Goal: Task Accomplishment & Management: Complete application form

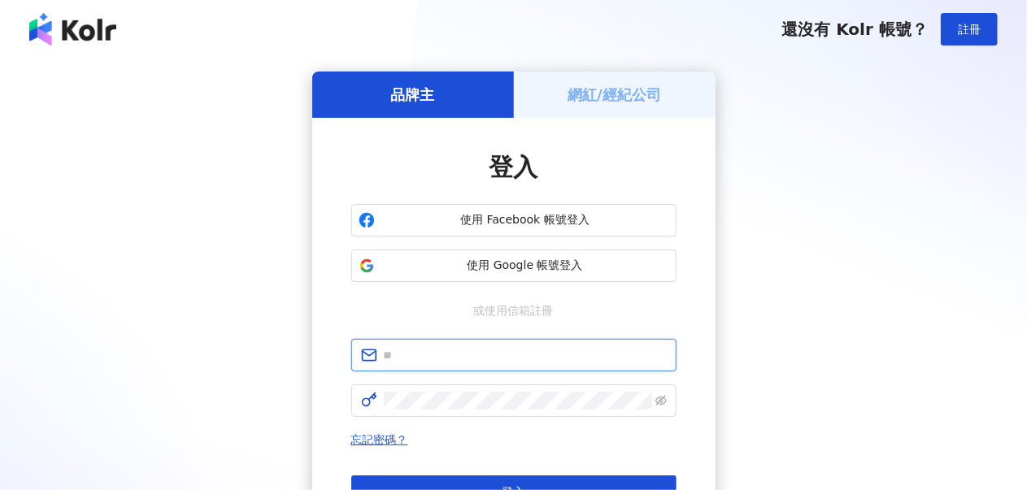
click at [434, 355] on input "text" at bounding box center [525, 355] width 283 height 18
type input "**********"
click at [443, 390] on span at bounding box center [513, 401] width 325 height 33
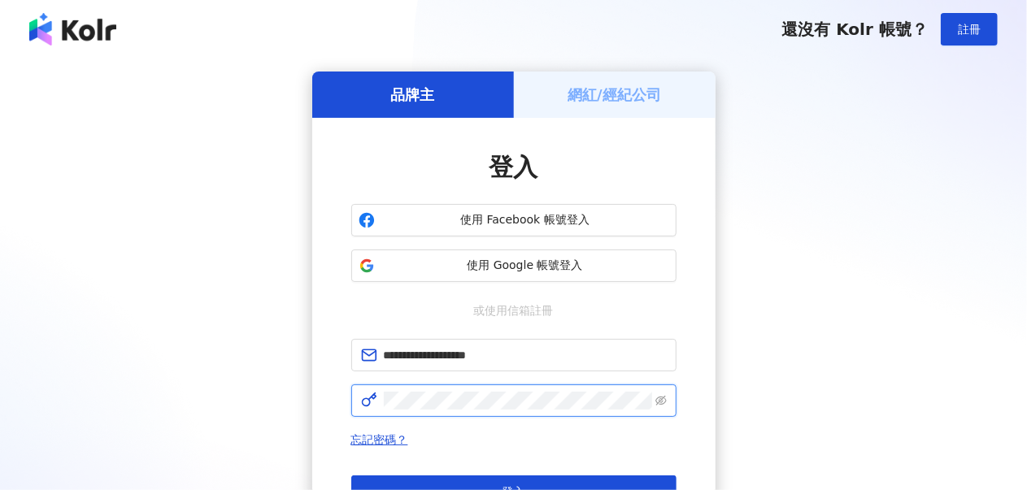
click button "登入" at bounding box center [513, 492] width 325 height 33
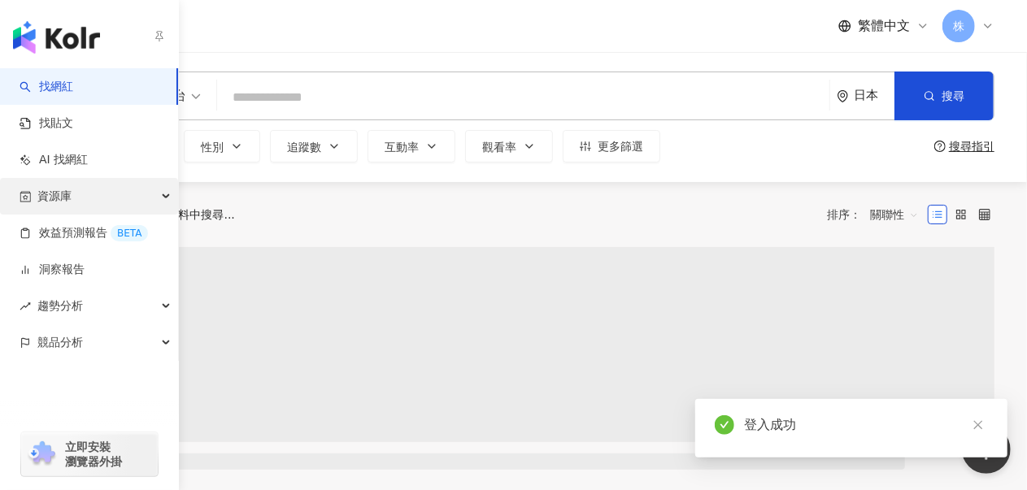
click at [69, 196] on span "資源庫" at bounding box center [54, 196] width 34 height 37
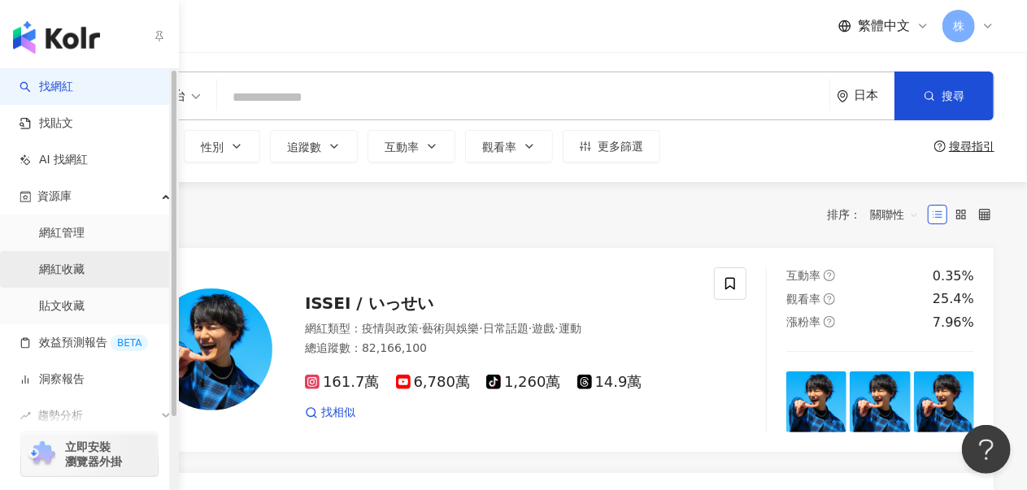
click at [71, 276] on link "網紅收藏" at bounding box center [62, 270] width 46 height 16
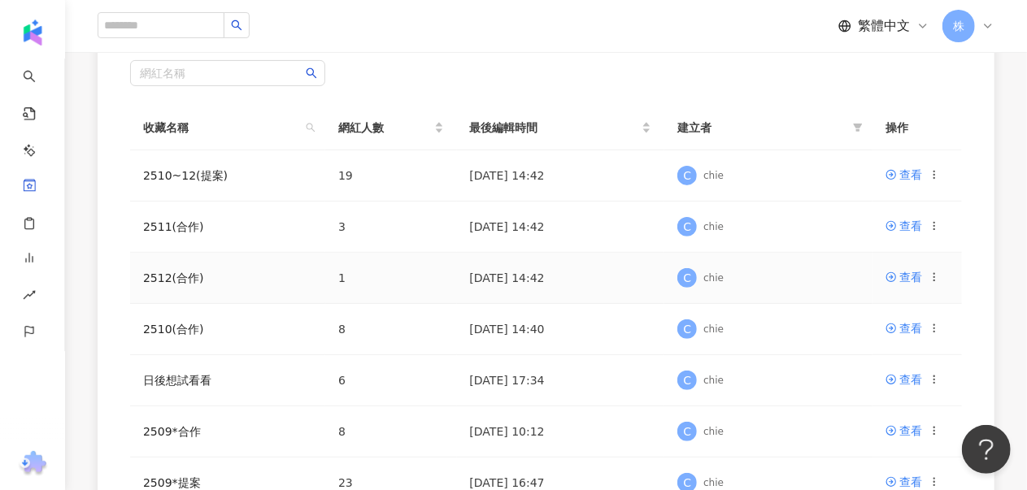
scroll to position [244, 0]
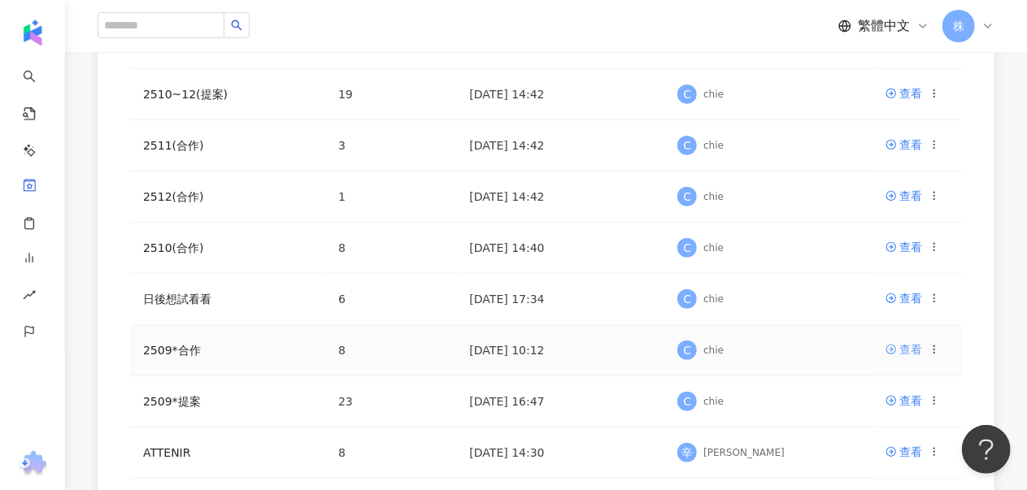
click at [912, 350] on div "查看" at bounding box center [911, 350] width 23 height 18
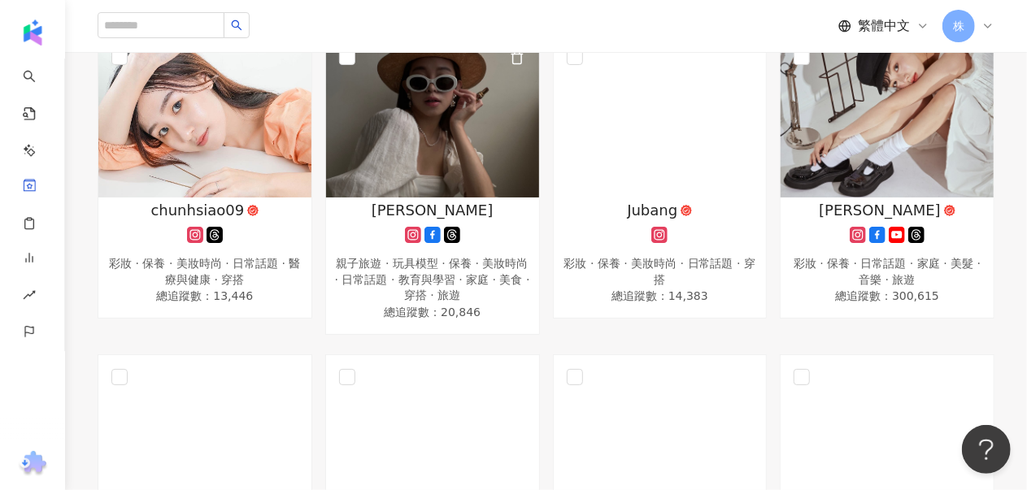
scroll to position [13, 0]
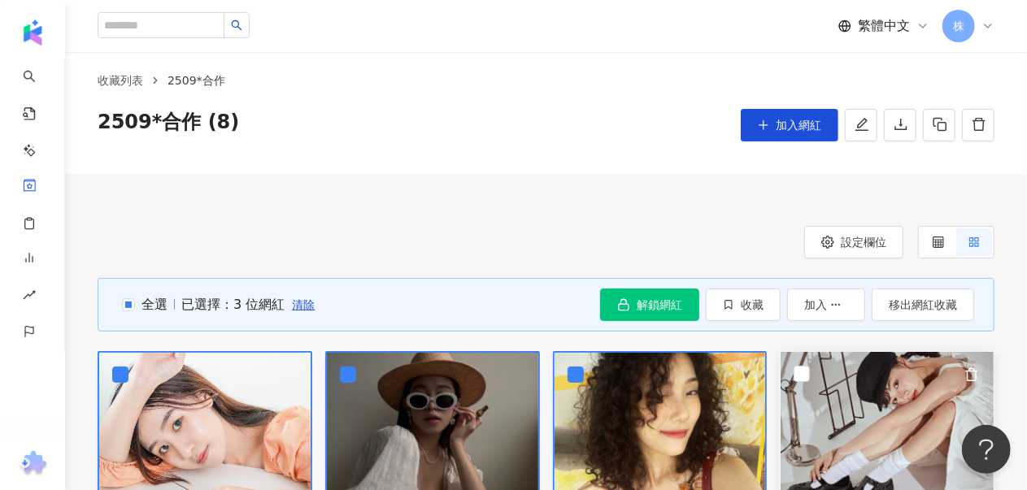
click at [817, 367] on img at bounding box center [887, 433] width 213 height 163
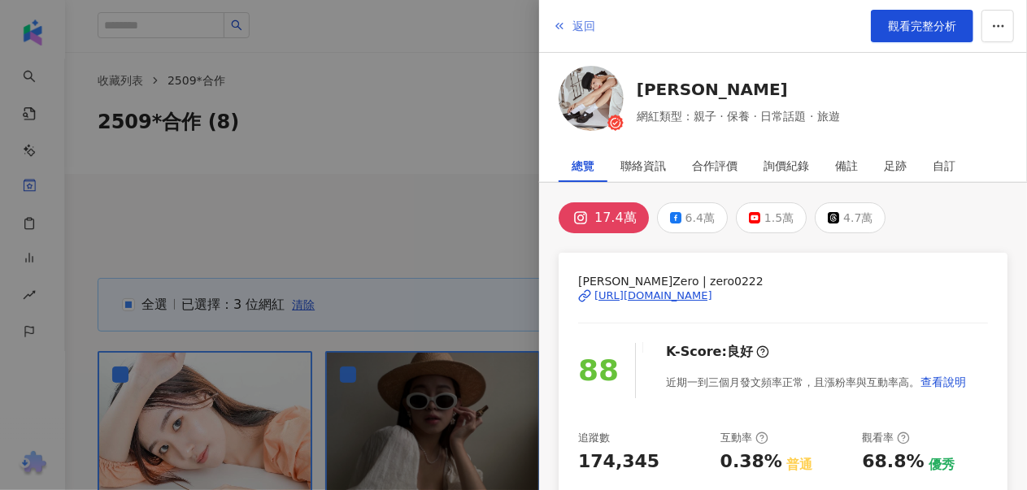
click at [573, 22] on span "返回" at bounding box center [584, 26] width 23 height 13
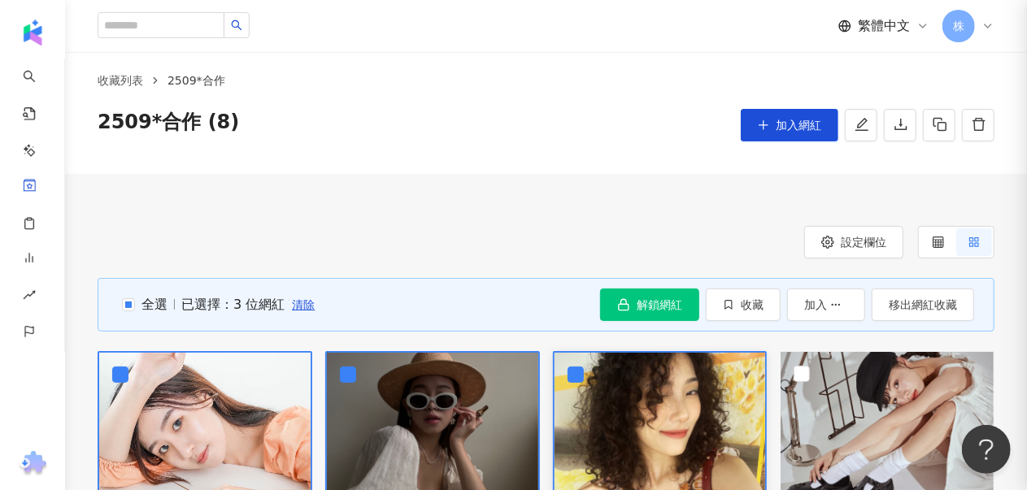
scroll to position [94, 0]
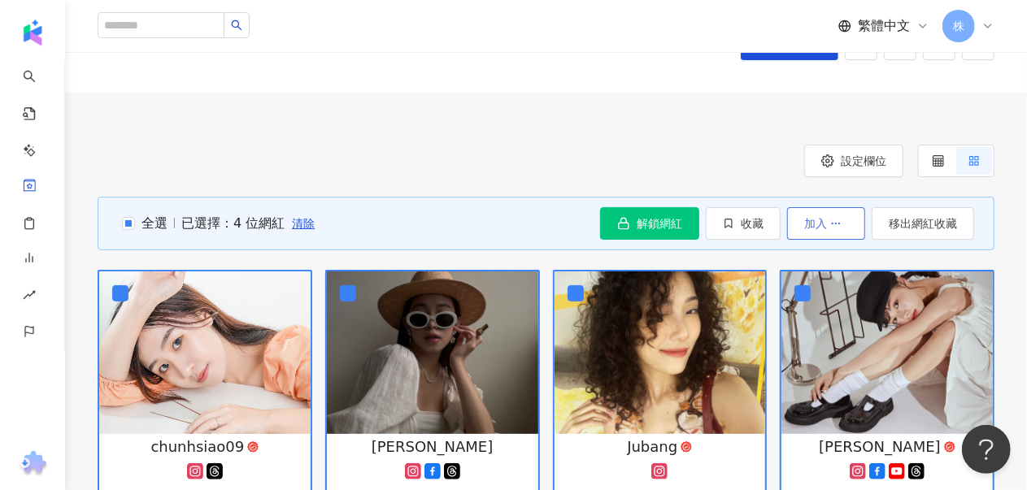
click at [850, 222] on button "加入" at bounding box center [826, 223] width 78 height 33
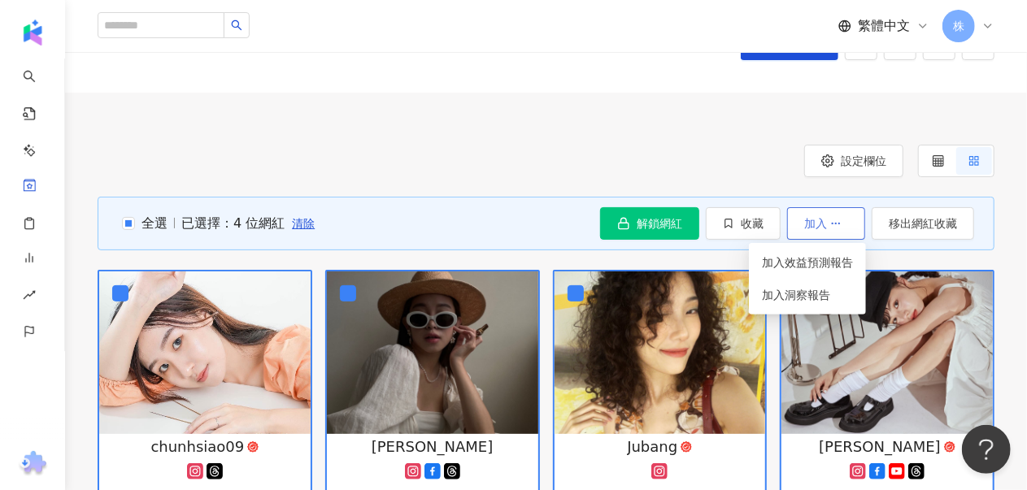
click at [850, 222] on button "加入" at bounding box center [826, 223] width 78 height 33
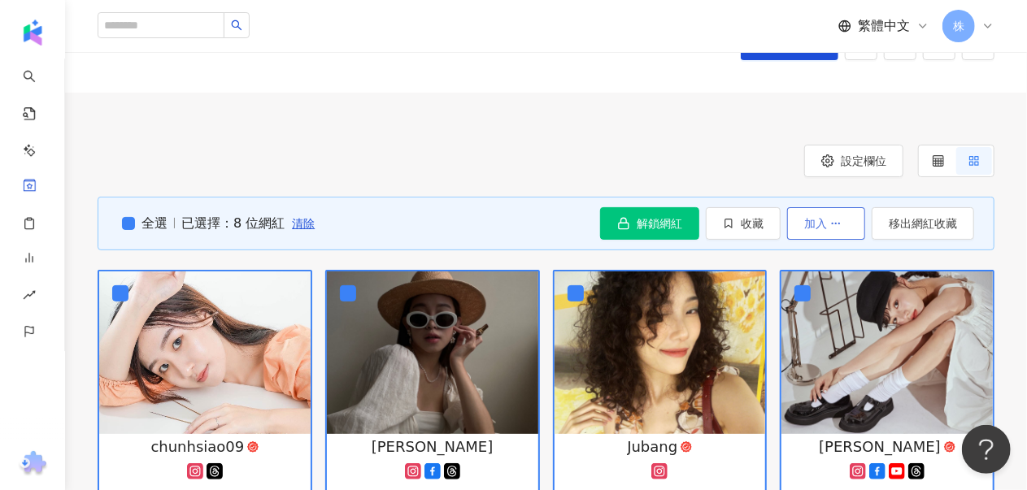
click at [842, 224] on icon "button" at bounding box center [835, 223] width 11 height 11
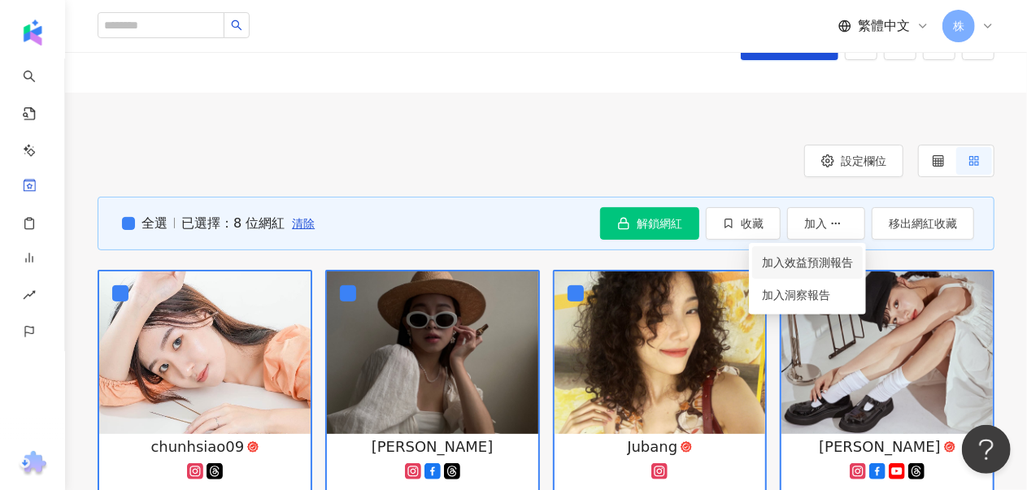
click at [796, 258] on span "加入效益預測報告" at bounding box center [807, 262] width 91 height 13
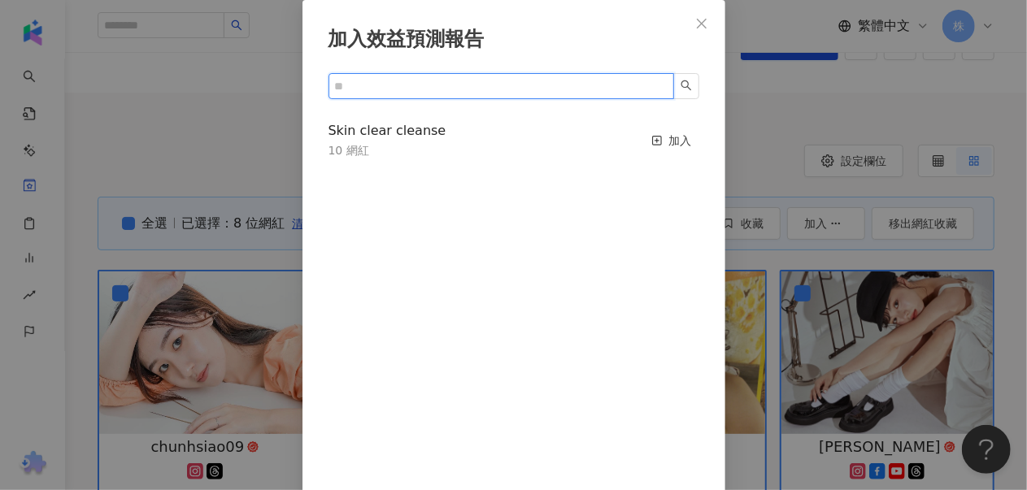
click at [435, 83] on input "text" at bounding box center [495, 86] width 320 height 18
type input "****"
drag, startPoint x: 525, startPoint y: 89, endPoint x: 0, endPoint y: 41, distance: 527.6
click at [0, 41] on div "加入效益預測報告 **** 無資料" at bounding box center [513, 245] width 1027 height 490
click at [708, 22] on span "Close" at bounding box center [702, 23] width 33 height 13
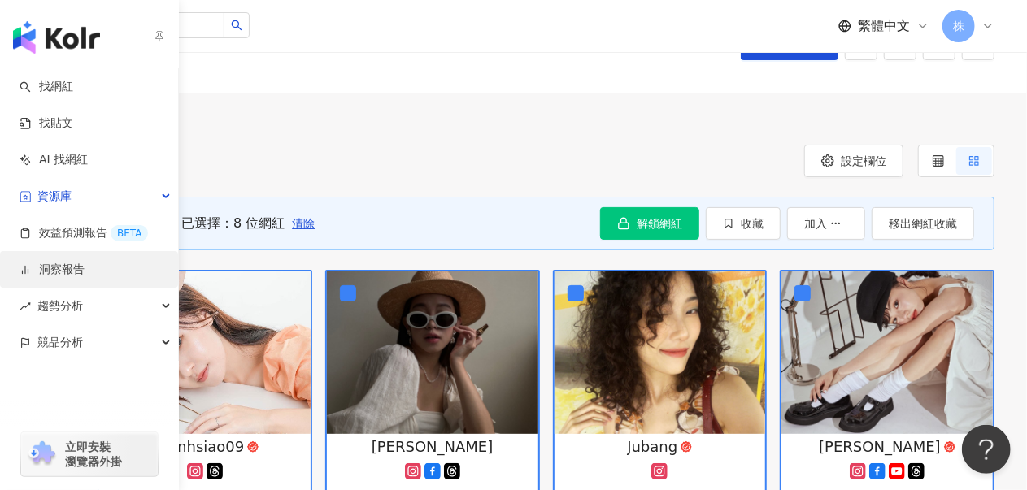
click at [78, 268] on link "洞察報告" at bounding box center [52, 270] width 65 height 16
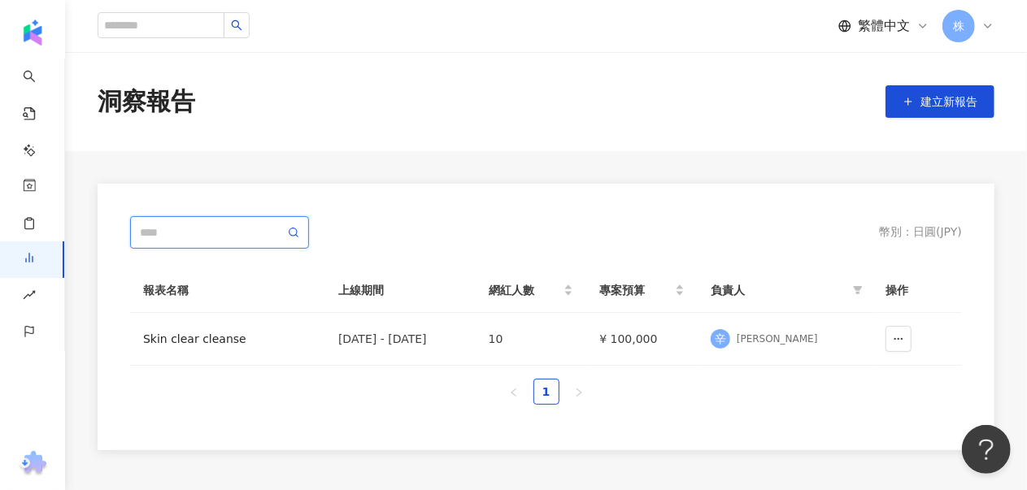
click at [175, 235] on input "text" at bounding box center [212, 233] width 145 height 18
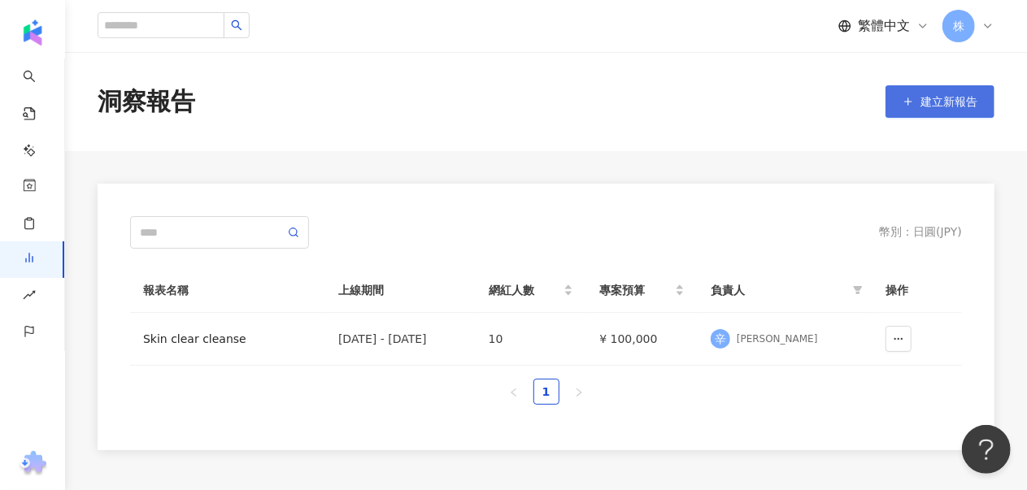
click at [947, 102] on span "建立新報告" at bounding box center [949, 101] width 57 height 13
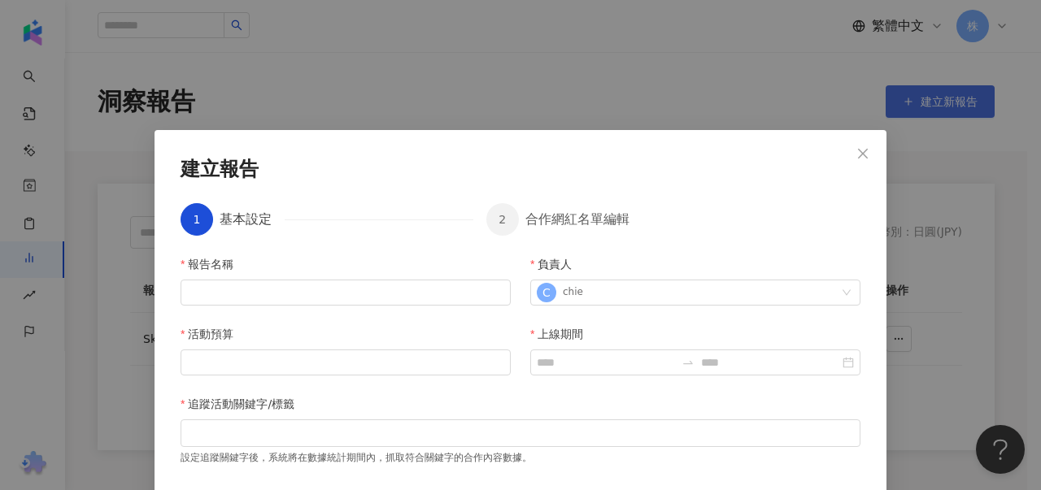
scroll to position [68, 0]
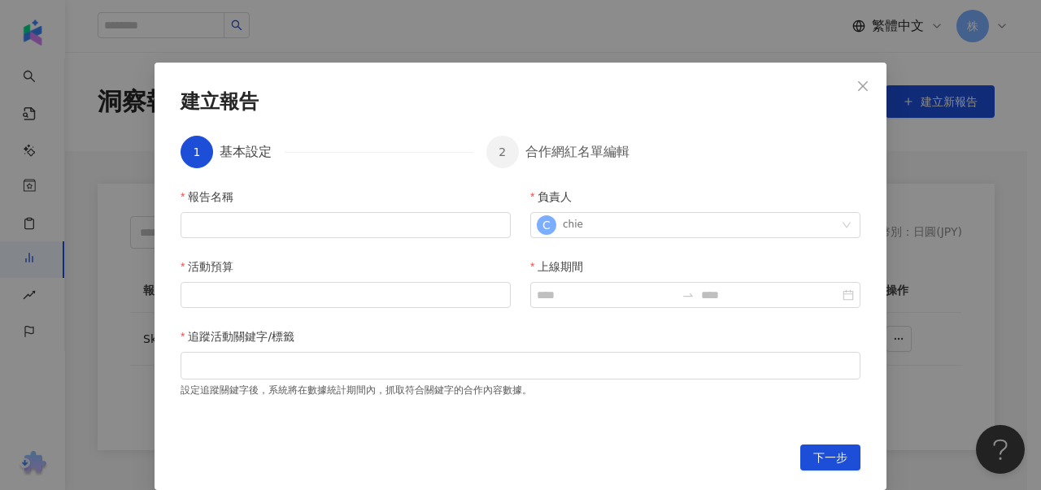
click at [305, 210] on div "報告名稱" at bounding box center [346, 200] width 330 height 24
drag, startPoint x: 311, startPoint y: 222, endPoint x: 319, endPoint y: 204, distance: 19.7
click at [311, 222] on input "報告名稱" at bounding box center [346, 225] width 330 height 26
type input "********"
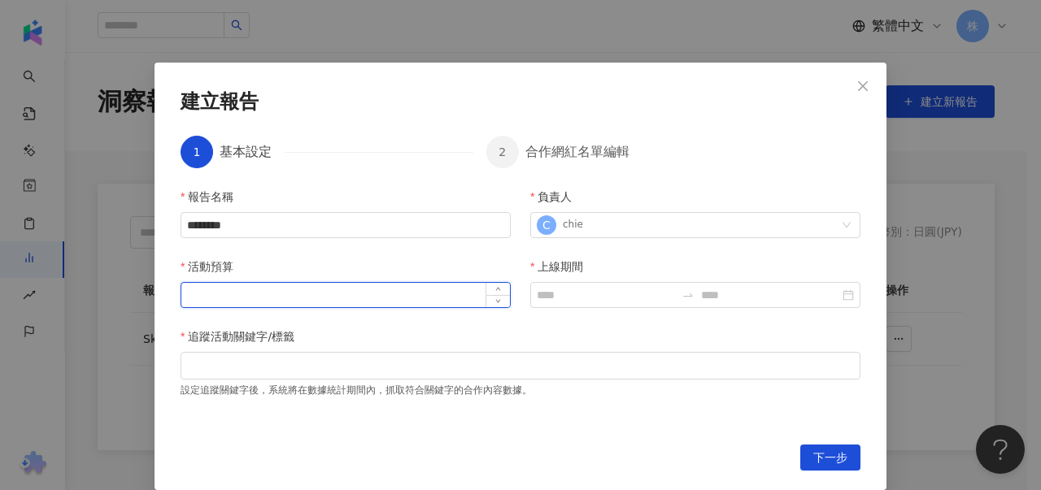
click at [285, 307] on input "活動預算" at bounding box center [345, 295] width 329 height 24
type input "*"
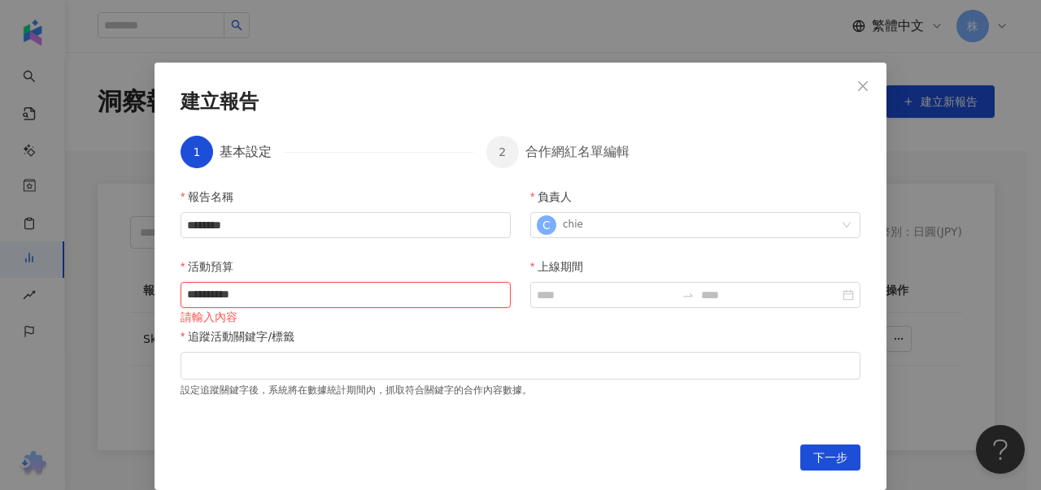
type input "**********"
click at [473, 323] on div "請輸入內容" at bounding box center [346, 317] width 330 height 18
drag, startPoint x: 309, startPoint y: 285, endPoint x: 296, endPoint y: 285, distance: 13.0
click at [311, 285] on input "活動預算" at bounding box center [345, 295] width 329 height 24
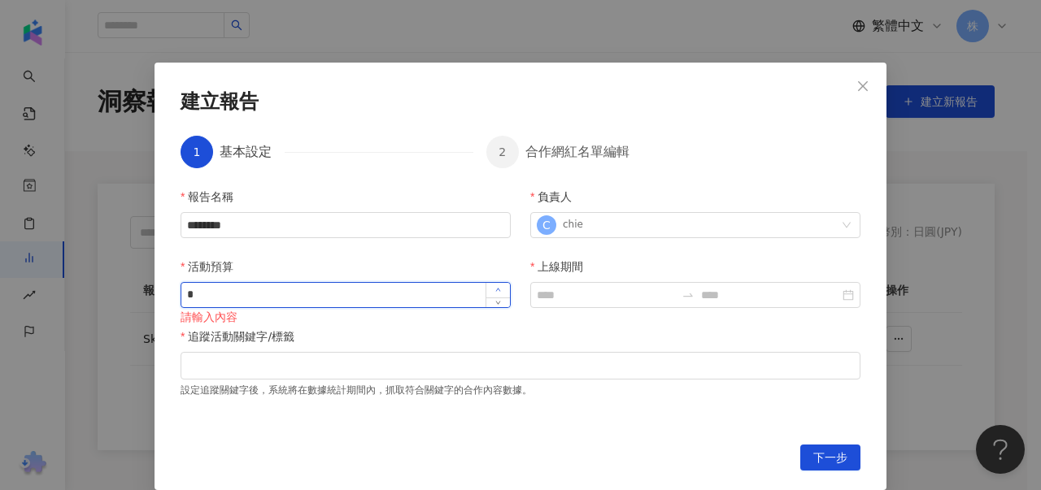
click at [486, 289] on span "Increase Value" at bounding box center [498, 290] width 24 height 15
click at [495, 289] on icon "up" at bounding box center [498, 290] width 6 height 6
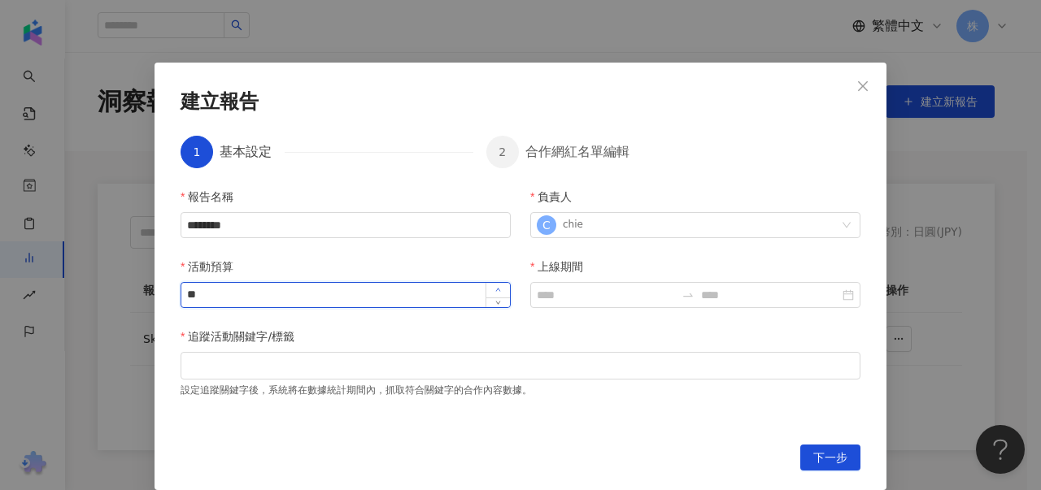
click at [495, 289] on icon "up" at bounding box center [498, 290] width 6 height 6
drag, startPoint x: 381, startPoint y: 293, endPoint x: 0, endPoint y: 264, distance: 381.8
click at [0, 264] on div "建立報告 1 基本設定 2 合作網紅名單編輯 報告名稱 ******** 負責人 C chie 活動預算 ** 上線期間 追蹤活動關鍵字/標籤 設定追蹤關鍵字…" at bounding box center [520, 245] width 1041 height 490
type input "*******"
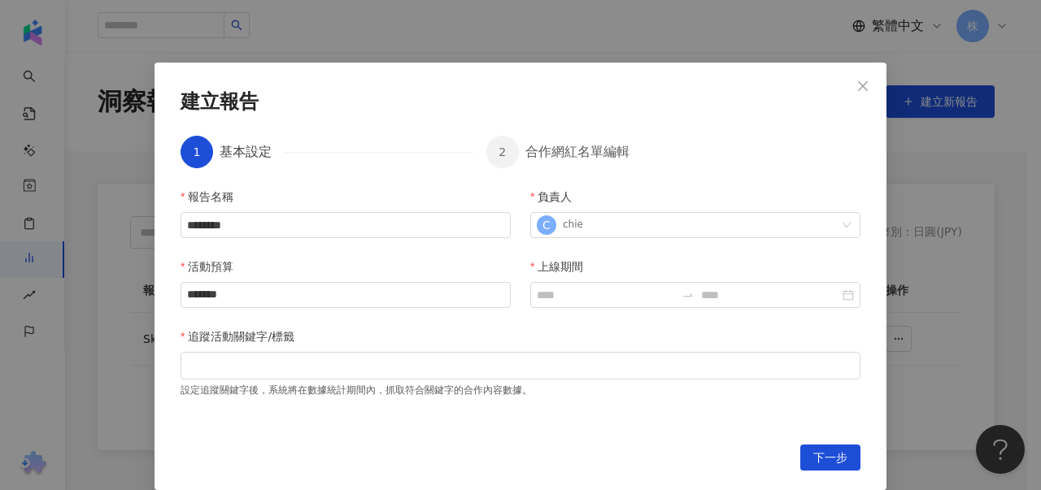
click at [379, 336] on div "追蹤活動關鍵字/標籤" at bounding box center [521, 340] width 680 height 24
click at [279, 385] on div "設定追蹤關鍵字後，系統將在數據統計期間內，抓取符合關鍵字的合作內容數據。" at bounding box center [521, 389] width 680 height 18
click at [311, 364] on div at bounding box center [520, 366] width 673 height 12
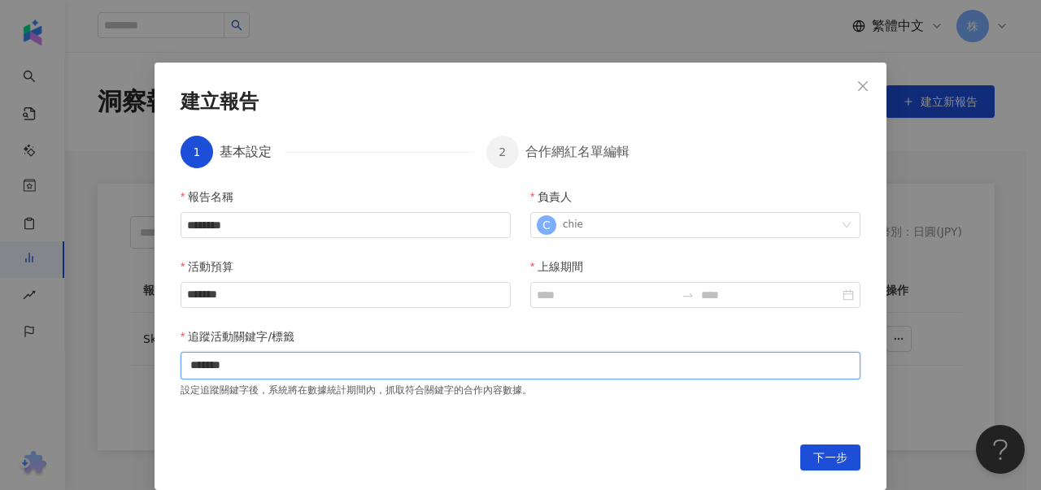
type input "*******"
click at [489, 442] on div "建立報告 1 基本設定 2 合作網紅名單編輯 報告名稱 ******** 負責人 C chie 活動預算 ******* 上線期間 追蹤活動關鍵字/標籤 at…" at bounding box center [521, 277] width 732 height 428
click at [387, 364] on div "attenir" at bounding box center [520, 366] width 673 height 24
type input "*"
type input "***"
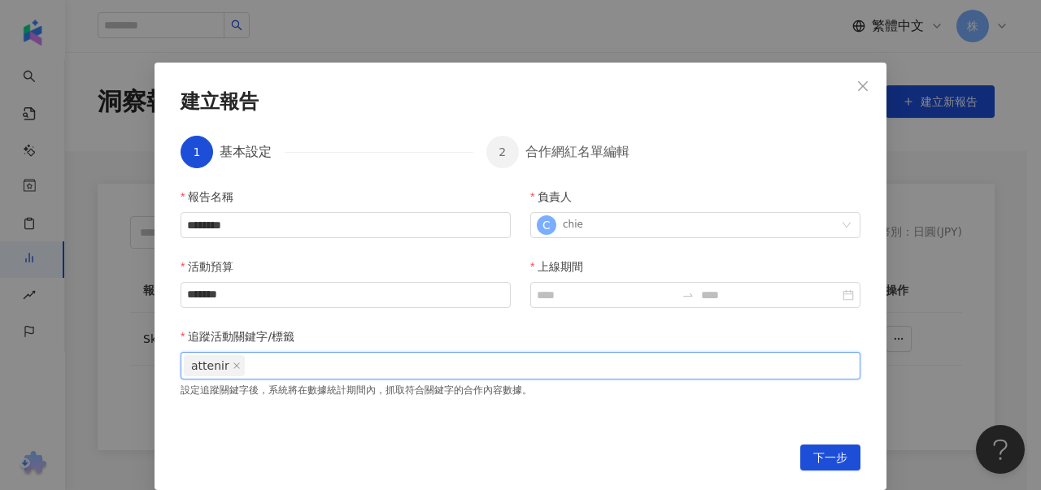
click at [490, 454] on div "下一步" at bounding box center [521, 458] width 680 height 26
click at [345, 364] on div "attenir 卸妝油" at bounding box center [520, 366] width 673 height 24
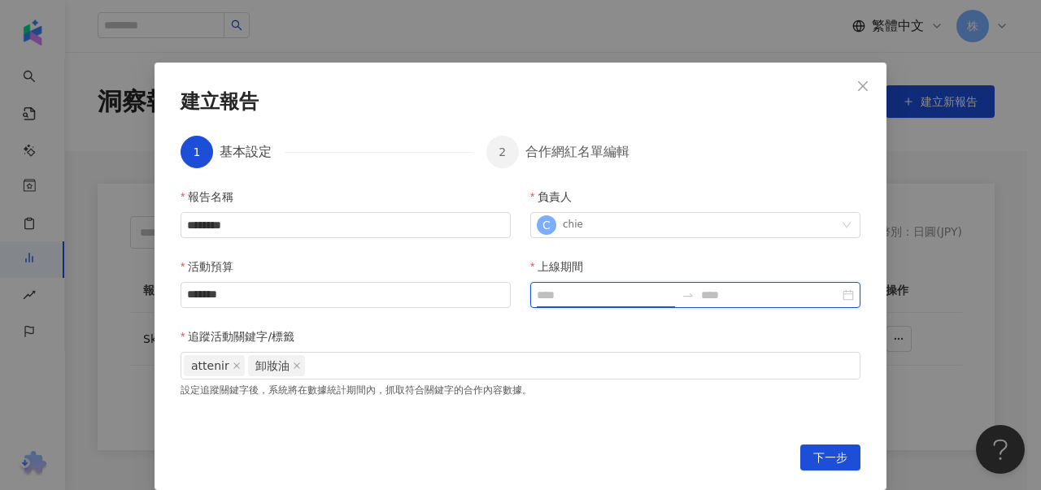
click at [599, 300] on input "上線期間" at bounding box center [606, 295] width 138 height 18
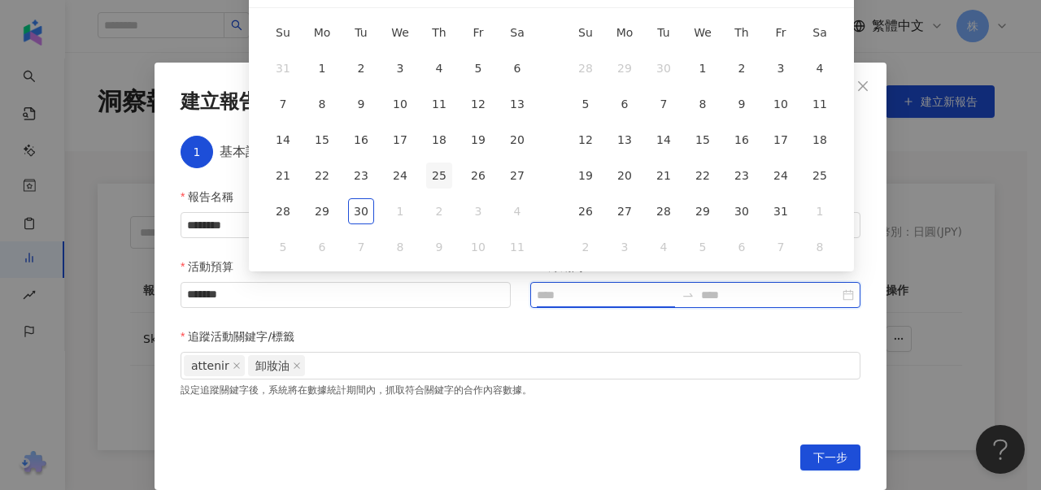
type input "**********"
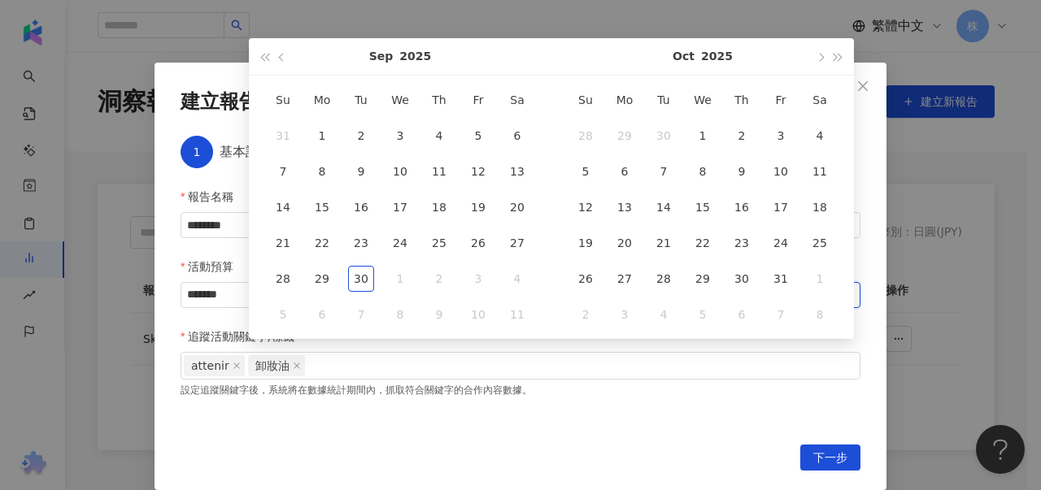
scroll to position [0, 0]
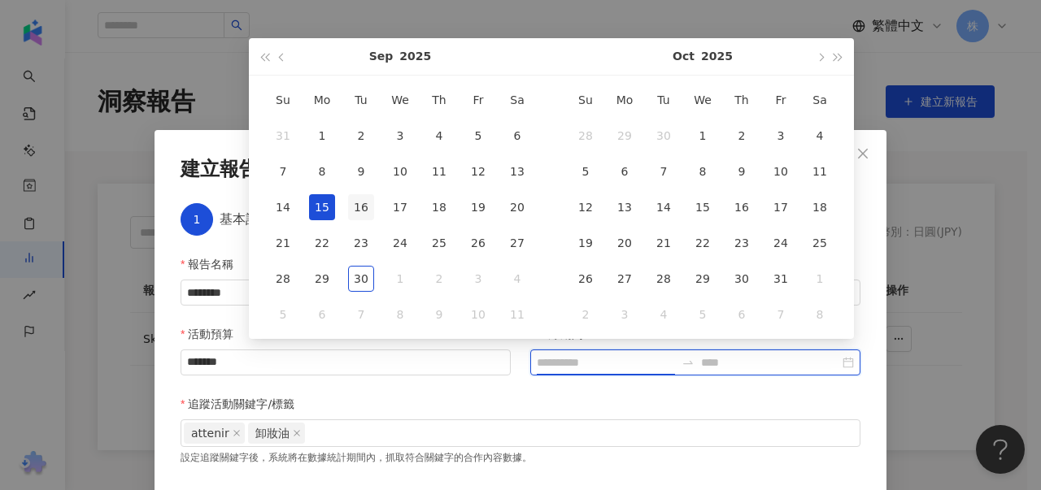
type input "**********"
click at [358, 205] on div "16" at bounding box center [361, 207] width 26 height 26
type input "**********"
click at [623, 424] on div "attenir 卸妝油" at bounding box center [520, 433] width 673 height 24
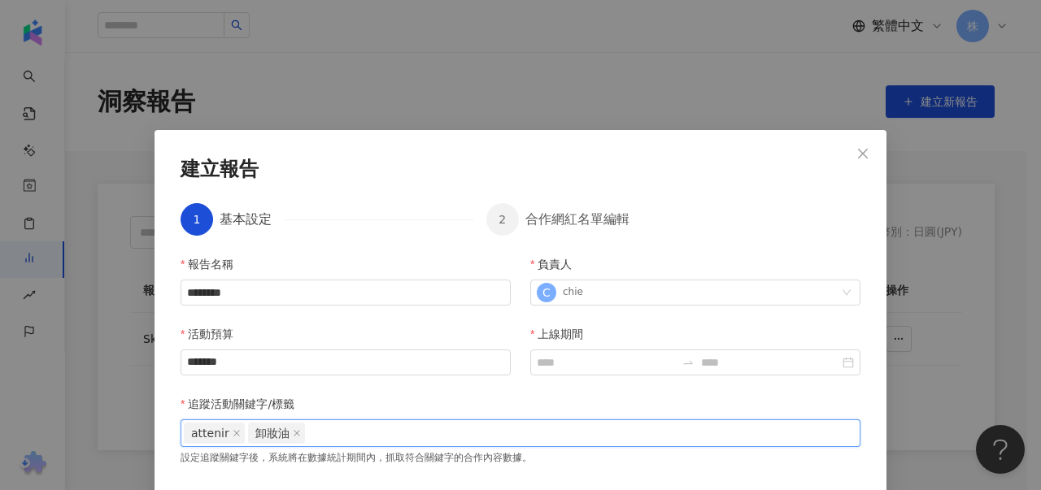
scroll to position [87, 0]
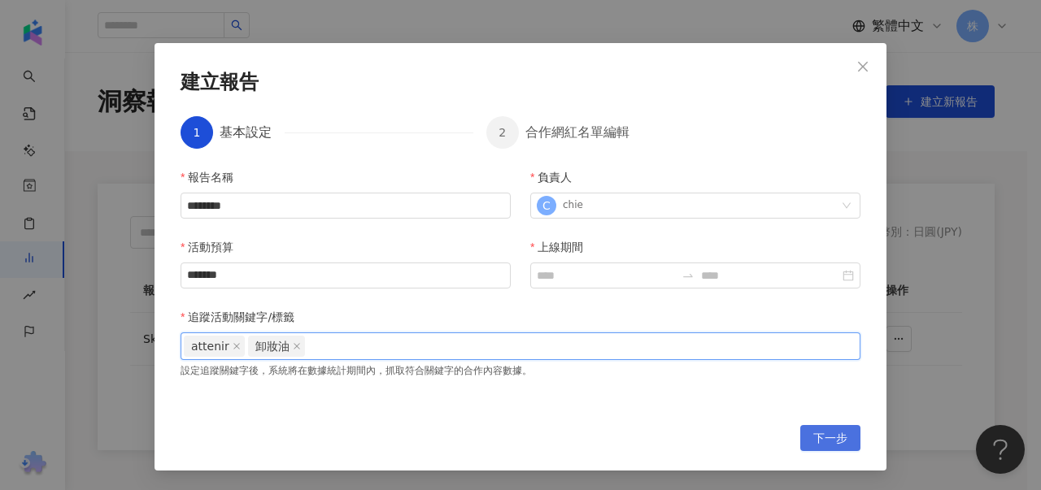
click at [835, 442] on span "下一步" at bounding box center [830, 439] width 34 height 26
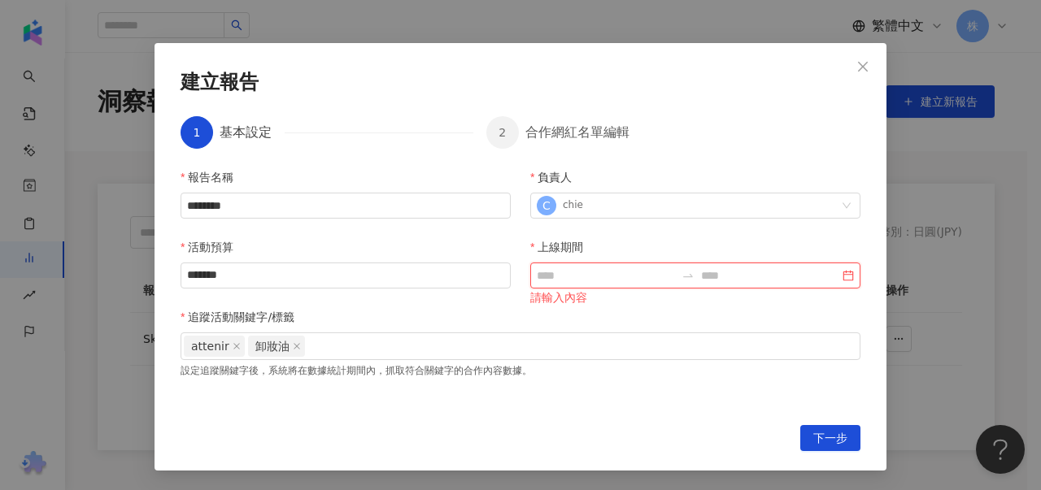
click at [581, 267] on input "上線期間" at bounding box center [606, 276] width 138 height 18
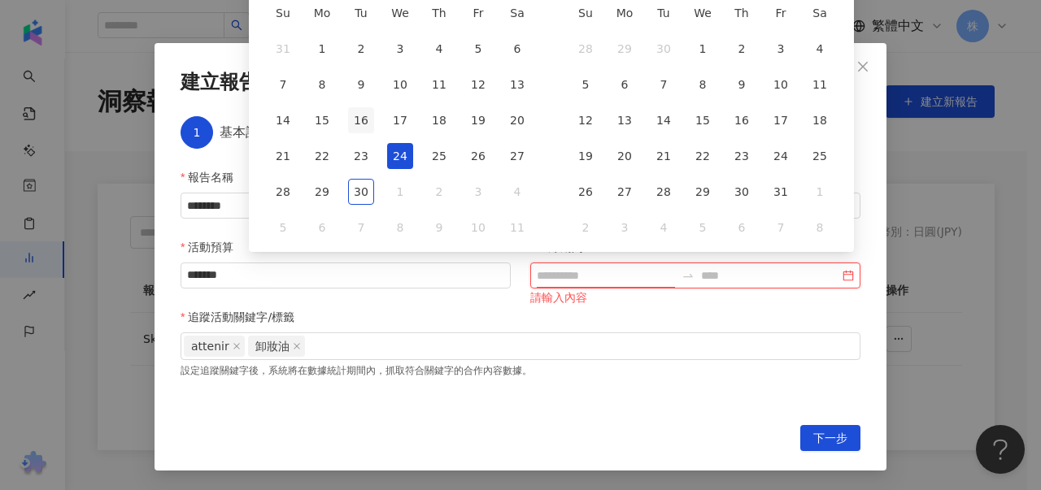
type input "**********"
click at [365, 117] on div "16" at bounding box center [361, 120] width 26 height 26
type input "**********"
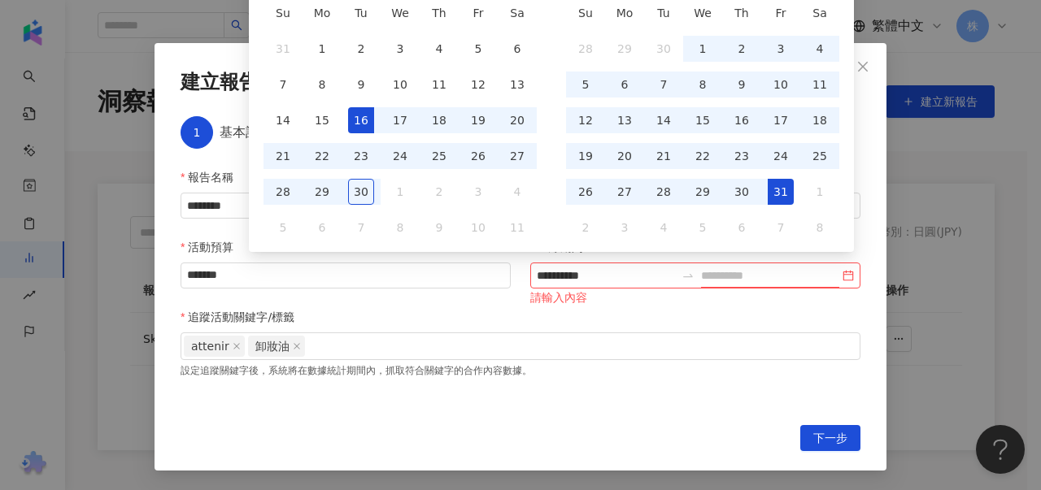
click at [785, 185] on div "31" at bounding box center [781, 192] width 26 height 26
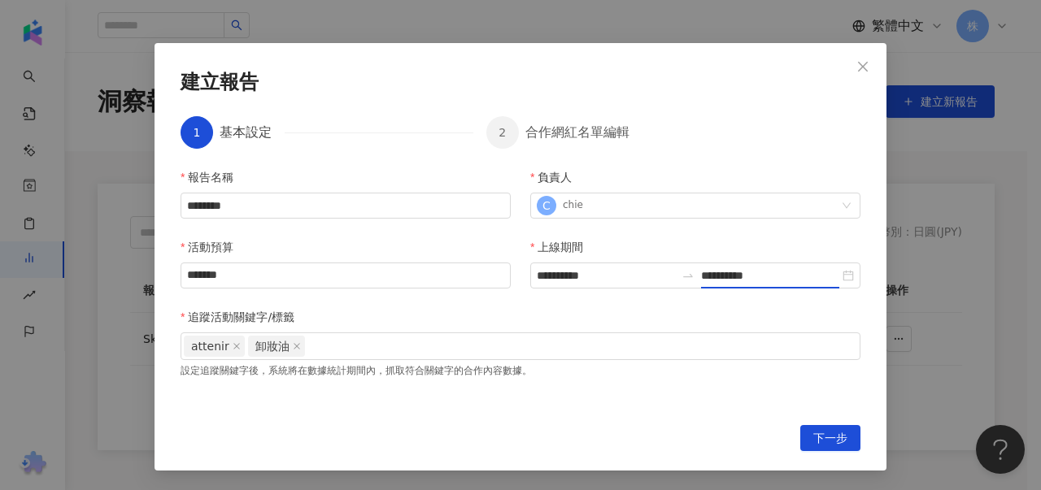
type input "**********"
click at [818, 434] on span "下一步" at bounding box center [830, 439] width 34 height 26
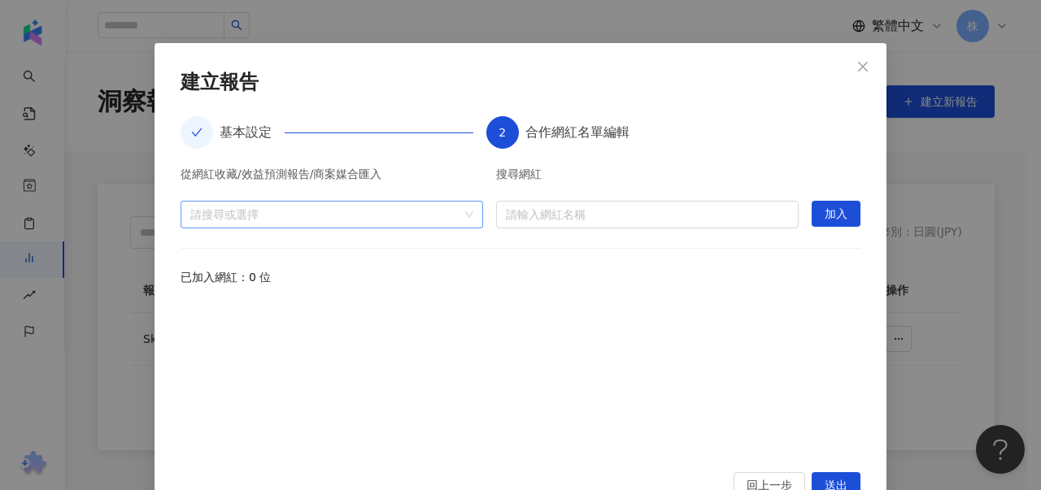
click at [403, 217] on div at bounding box center [323, 214] width 279 height 12
click at [469, 212] on div "請搜尋或選擇" at bounding box center [332, 215] width 303 height 28
click at [336, 216] on div at bounding box center [323, 214] width 279 height 12
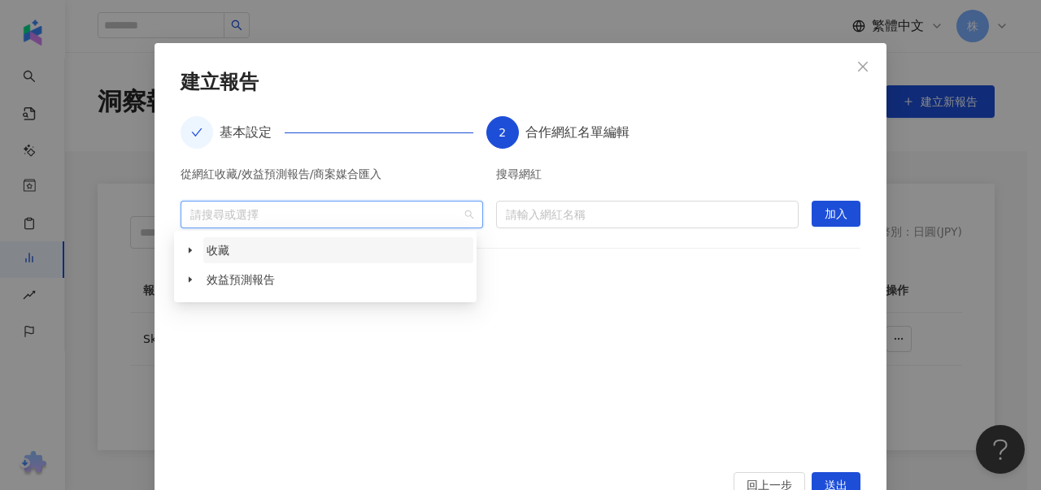
click at [220, 252] on span "收藏" at bounding box center [218, 250] width 23 height 13
click at [192, 250] on icon "caret-down" at bounding box center [190, 250] width 8 height 8
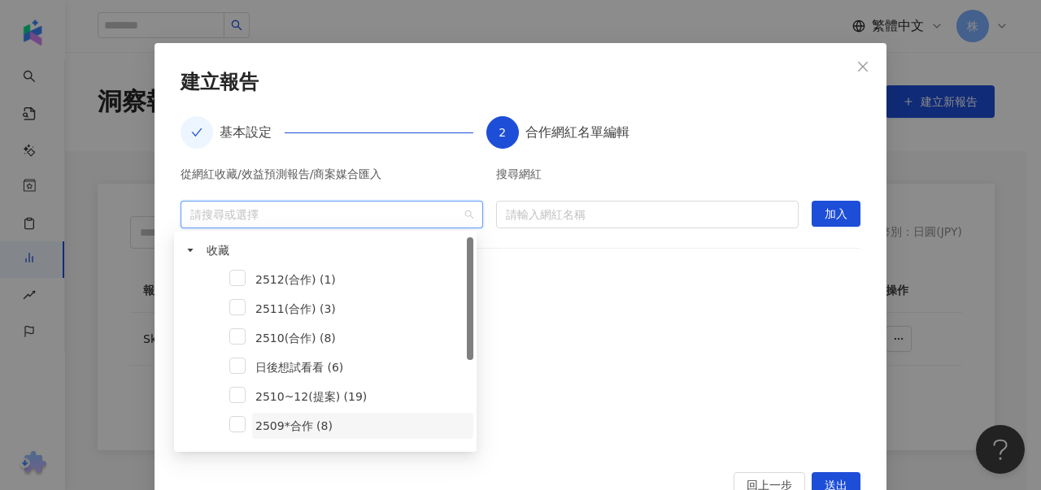
click at [296, 430] on span "2509*合作 (8)" at bounding box center [293, 426] width 77 height 13
click at [577, 374] on div at bounding box center [521, 378] width 680 height 150
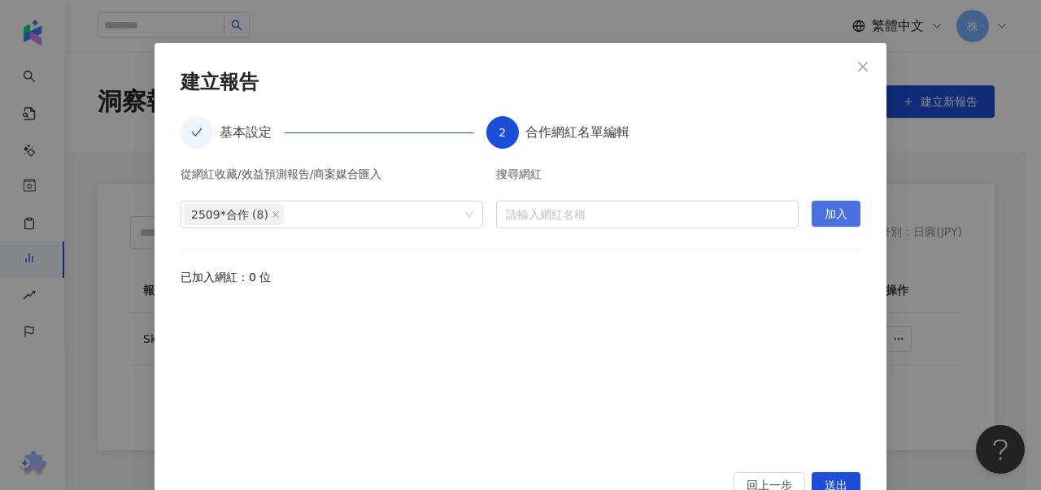
click at [836, 216] on span "加入" at bounding box center [836, 215] width 23 height 26
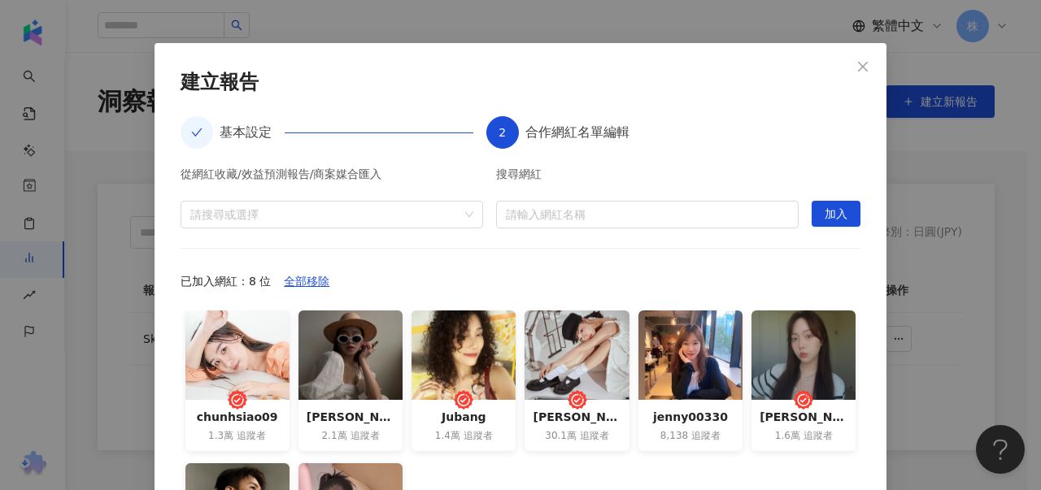
scroll to position [285, 0]
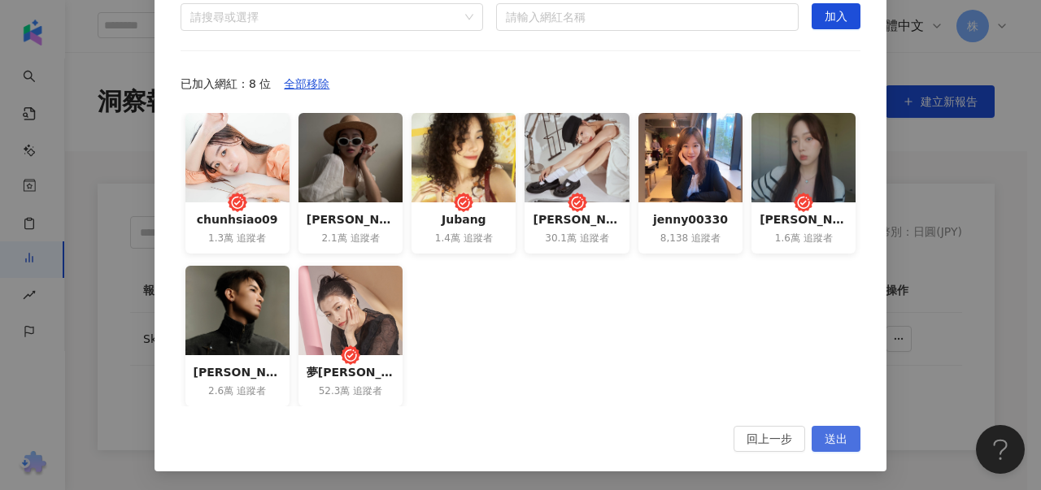
click at [825, 438] on span "送出" at bounding box center [836, 440] width 23 height 26
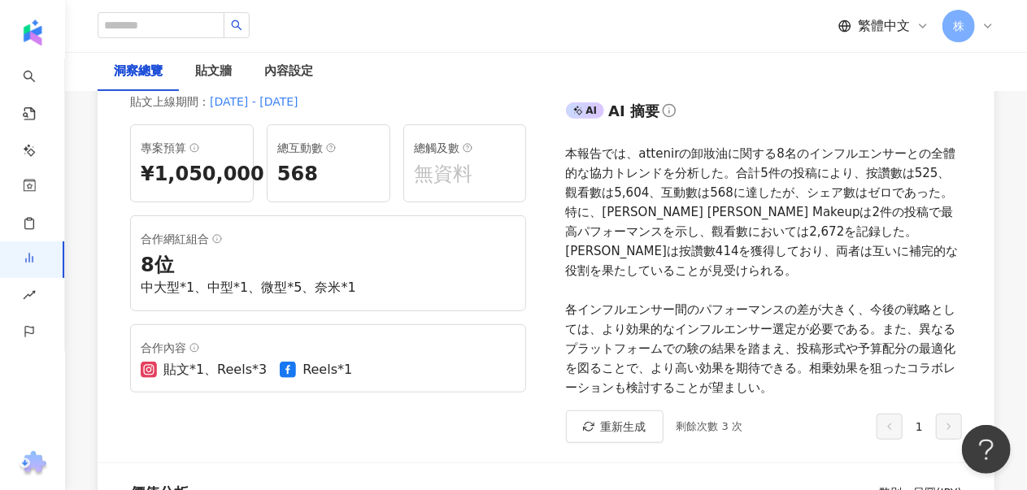
scroll to position [407, 0]
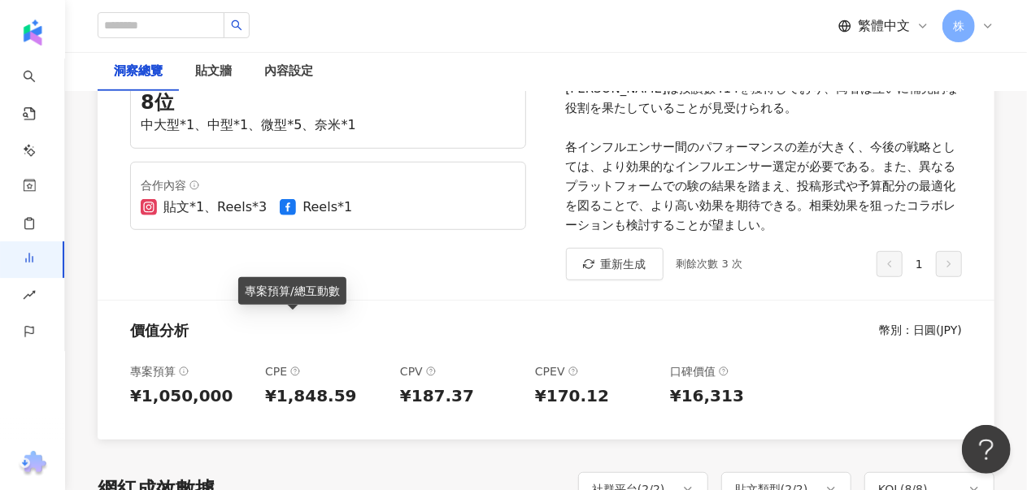
click at [290, 367] on icon at bounding box center [295, 372] width 10 height 10
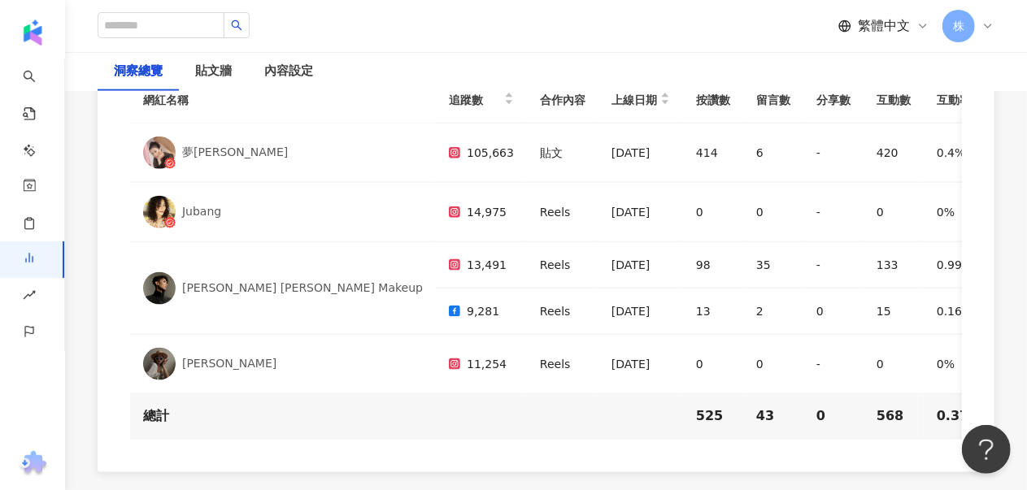
scroll to position [4067, 0]
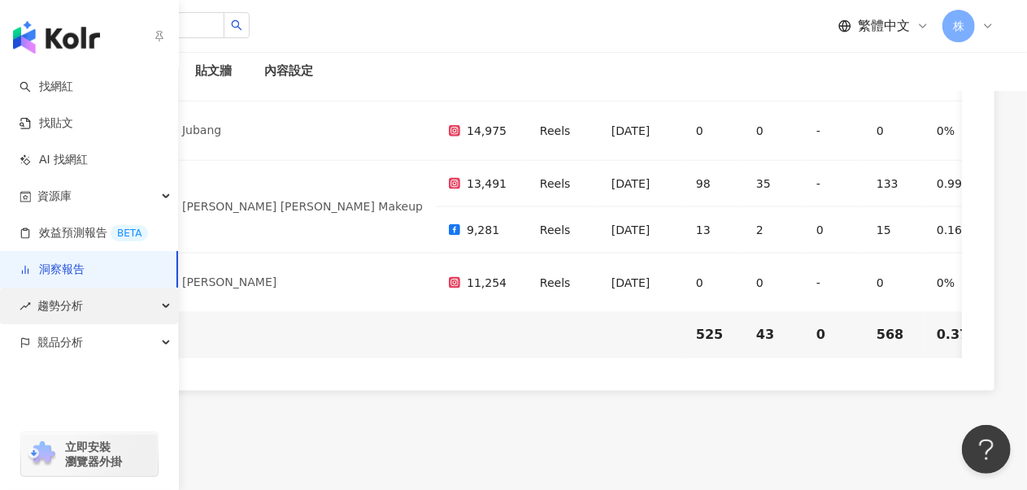
click at [81, 310] on span "趨勢分析" at bounding box center [60, 306] width 46 height 37
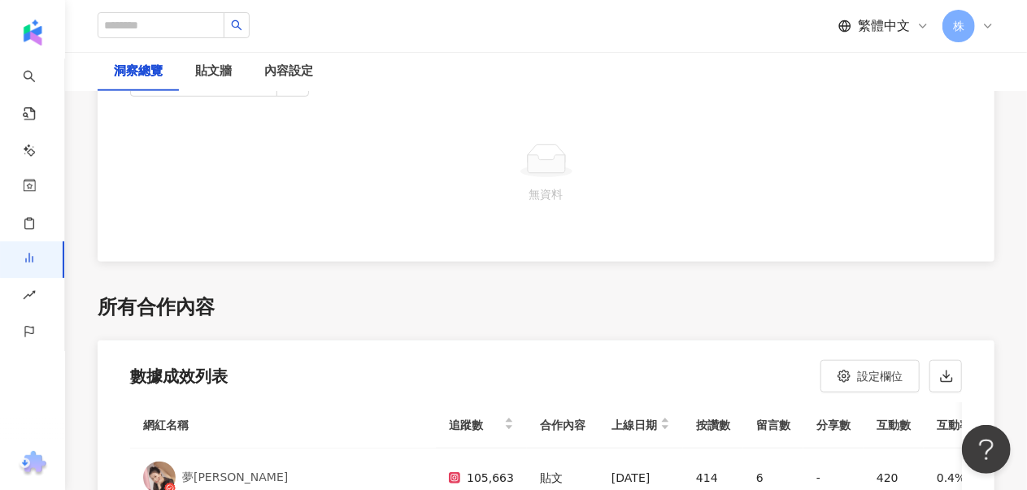
scroll to position [3904, 0]
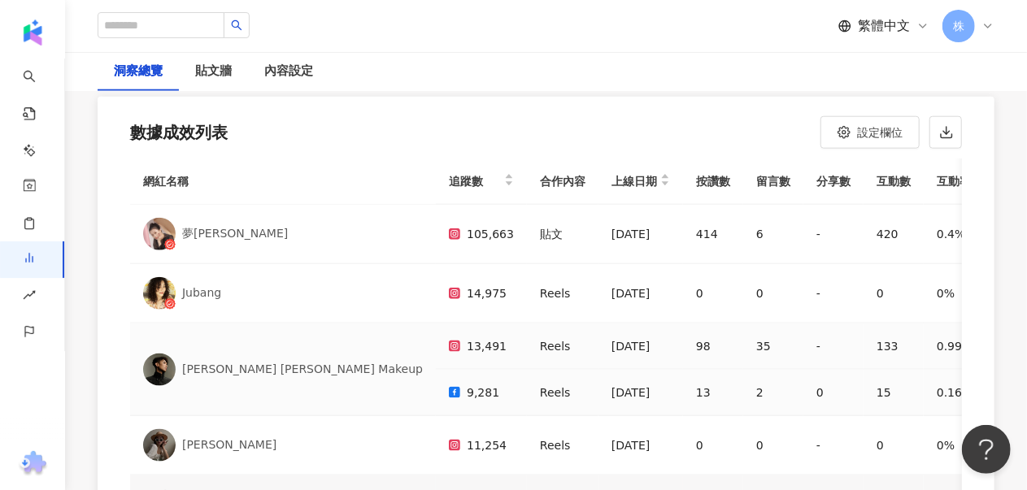
click at [233, 362] on div "[PERSON_NAME] [PERSON_NAME] Makeup" at bounding box center [302, 370] width 241 height 16
drag, startPoint x: 280, startPoint y: 242, endPoint x: 236, endPoint y: 264, distance: 49.5
click at [279, 324] on td "[PERSON_NAME] [PERSON_NAME] Makeup" at bounding box center [283, 370] width 306 height 93
click at [527, 264] on td "Reels" at bounding box center [563, 293] width 72 height 59
click at [449, 337] on div "13,491" at bounding box center [481, 347] width 65 height 20
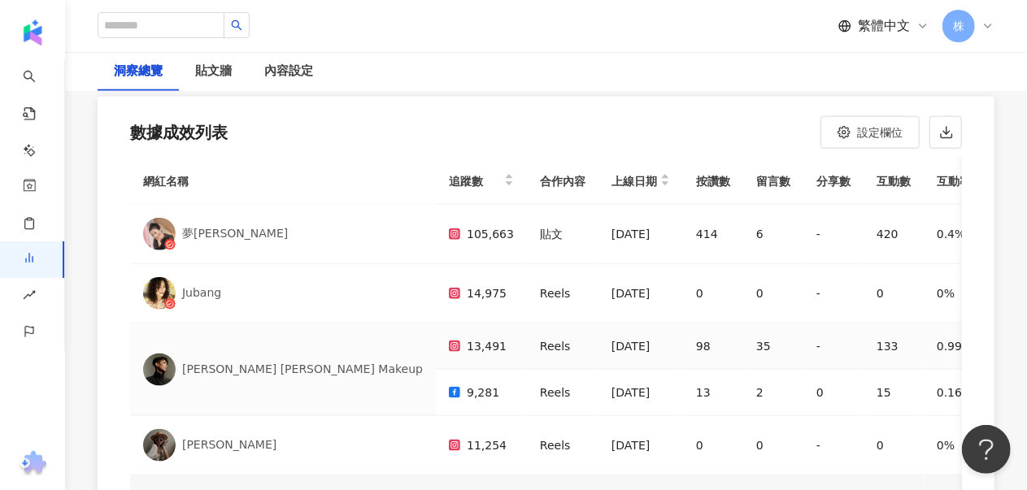
click at [449, 337] on div "13,491" at bounding box center [481, 347] width 65 height 20
drag, startPoint x: 374, startPoint y: 257, endPoint x: 384, endPoint y: 257, distance: 9.8
click at [527, 324] on td "Reels" at bounding box center [563, 347] width 72 height 46
click at [599, 324] on td "[DATE]" at bounding box center [641, 347] width 85 height 46
click at [612, 337] on div "[DATE]" at bounding box center [641, 347] width 59 height 20
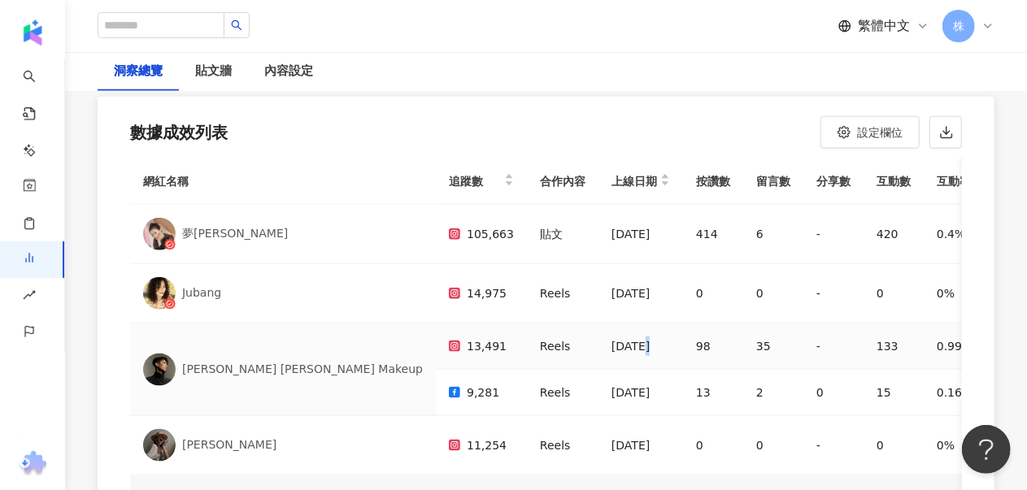
click at [612, 337] on div "[DATE]" at bounding box center [641, 347] width 59 height 20
click at [527, 370] on td "Reels" at bounding box center [563, 393] width 72 height 46
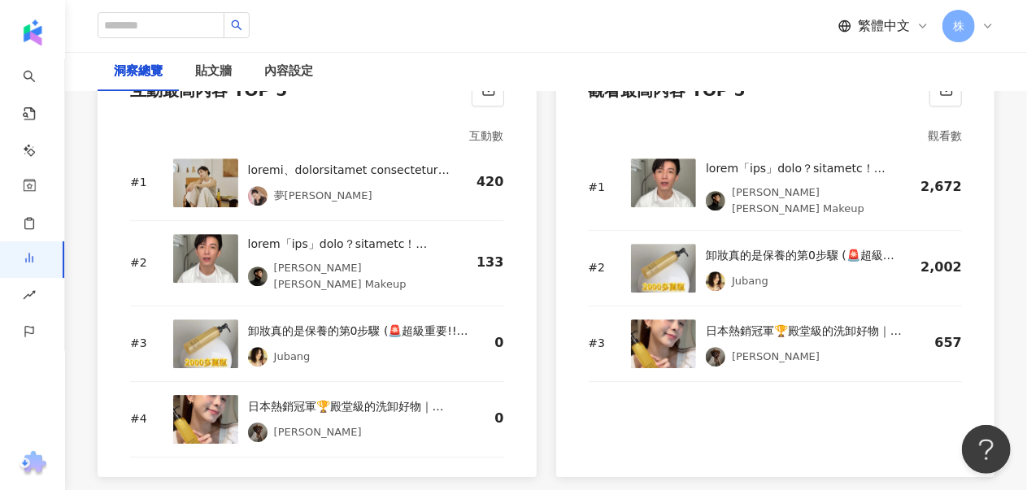
scroll to position [2235, 0]
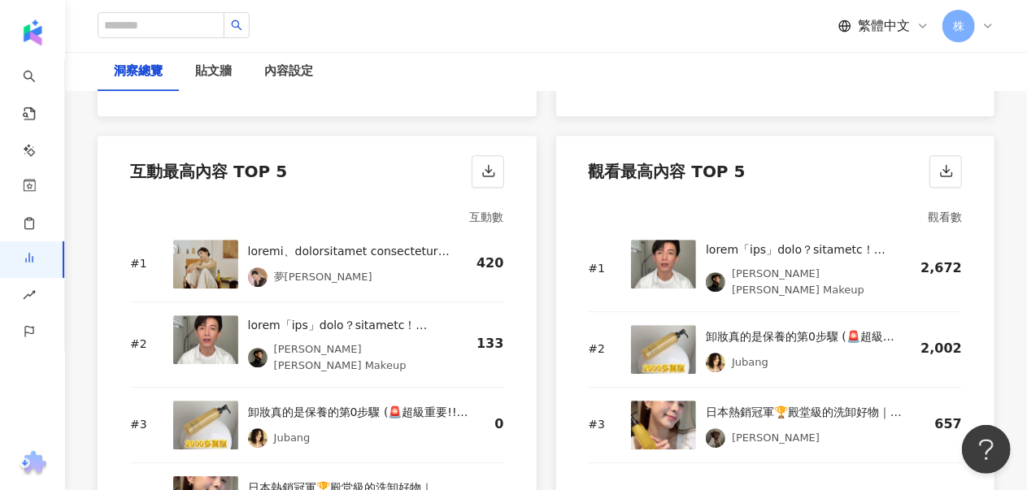
click at [660, 240] on img at bounding box center [663, 264] width 65 height 49
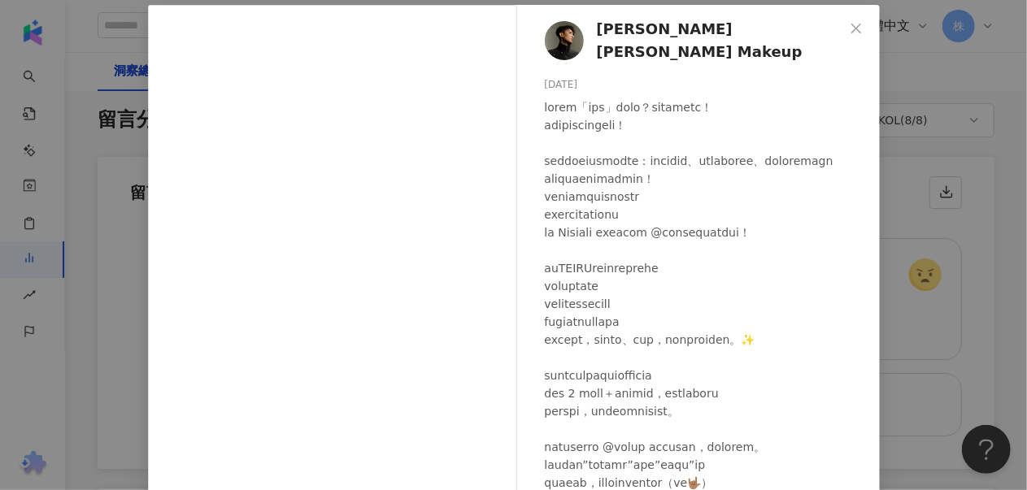
scroll to position [2642, 0]
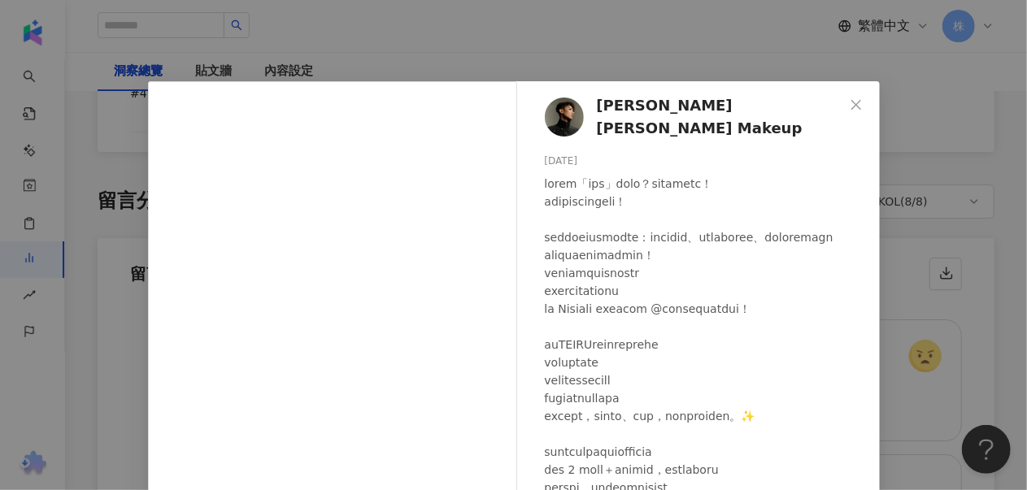
click at [916, 282] on div "[PERSON_NAME] [PERSON_NAME] Makeup [DATE] 98 35 2,672 查看原始貼文" at bounding box center [513, 245] width 1027 height 490
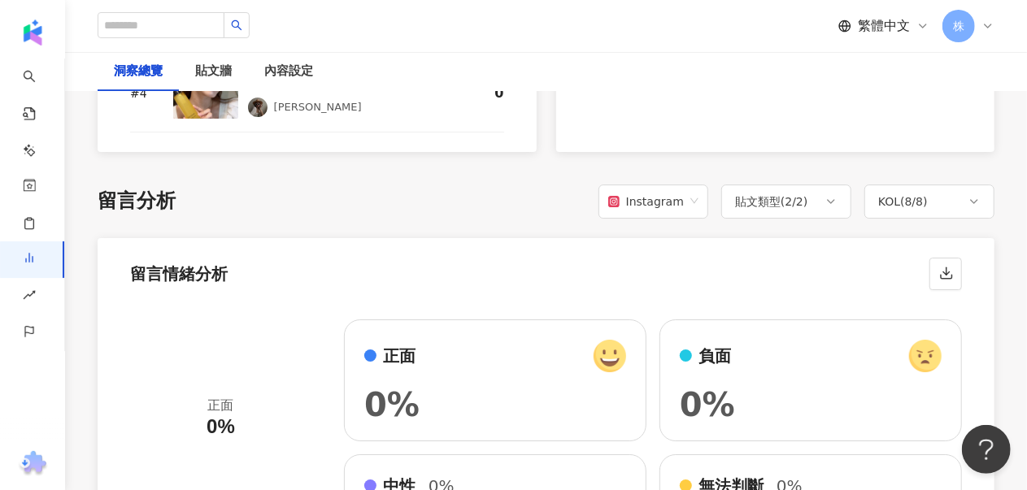
click at [661, 238] on div "留言情緒分析" at bounding box center [546, 269] width 897 height 62
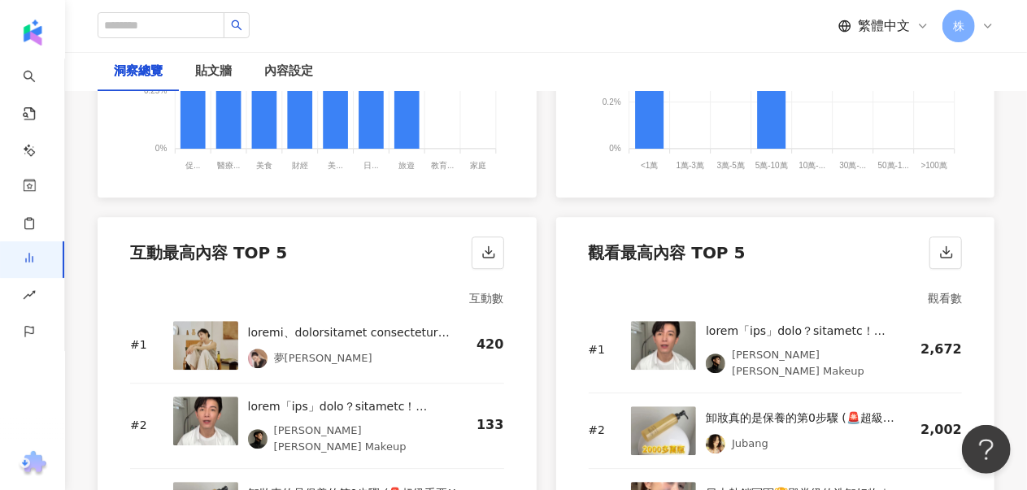
scroll to position [2235, 0]
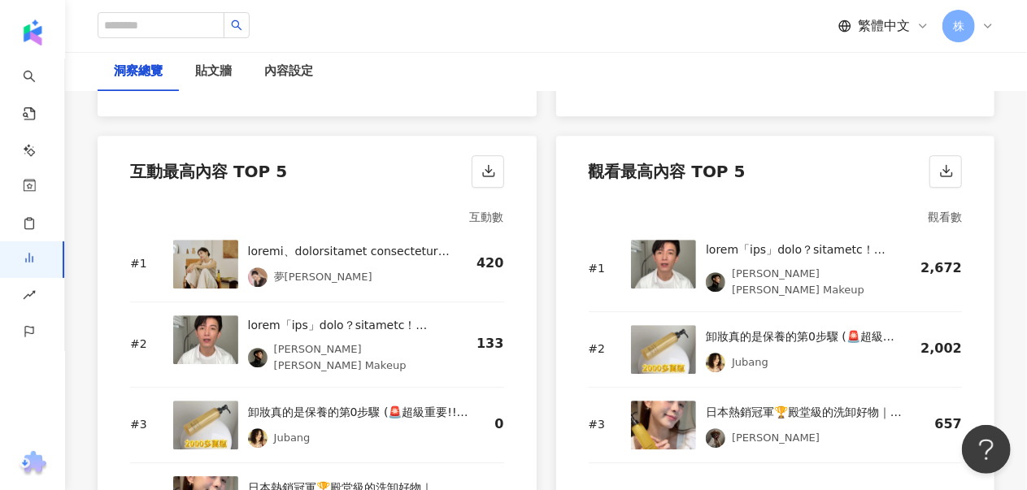
click at [742, 325] on div "卸妝真的是保養的第0步驟 (🚨超級重要!!!) 最近用了這瓶讓我大愛上🥹 Attenir #淨[PERSON_NAME]膚卸妝油 (日本FANCL集團姊妹品牌…" at bounding box center [800, 349] width 189 height 49
click at [656, 325] on img at bounding box center [663, 349] width 65 height 49
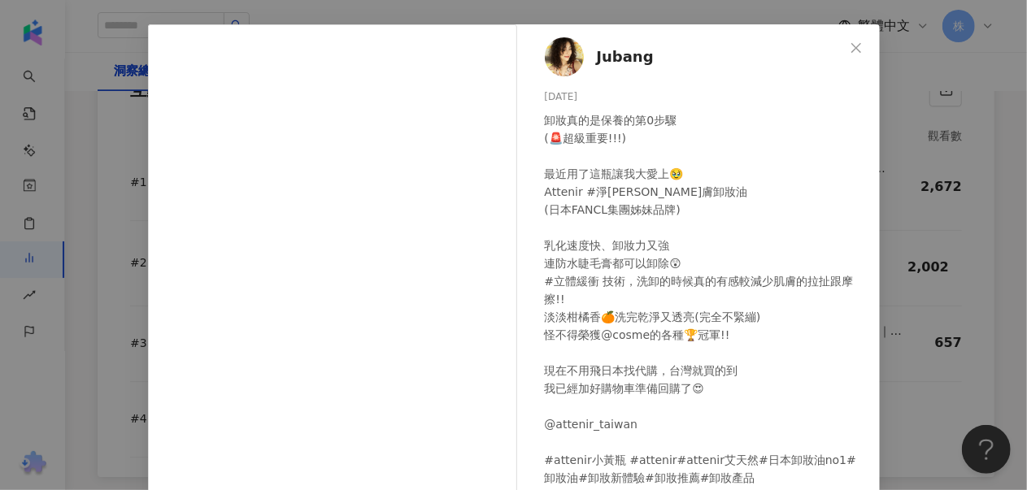
scroll to position [220, 0]
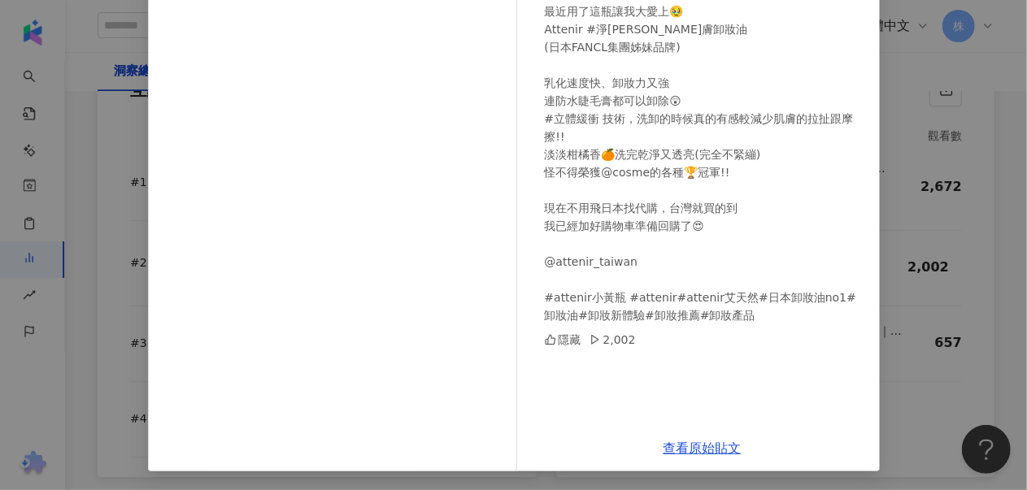
drag, startPoint x: 917, startPoint y: 277, endPoint x: 912, endPoint y: 301, distance: 24.3
click at [922, 277] on div "Jubang [DATE] 卸妝真的是保養的第0步驟 (🚨超級重要!!!) 最近用了這瓶讓我大愛上🥹 Attenir #淨[PERSON_NAME]膚卸妝油 …" at bounding box center [513, 245] width 1027 height 490
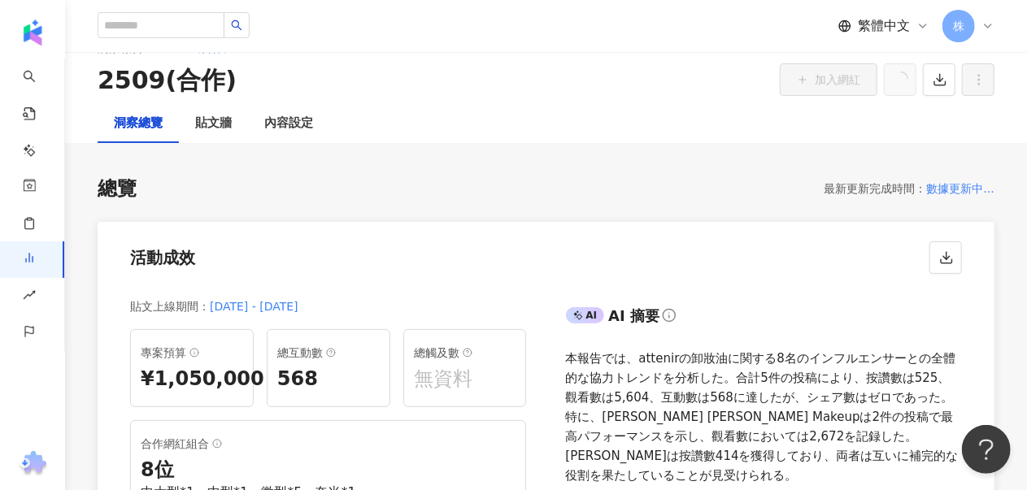
scroll to position [0, 0]
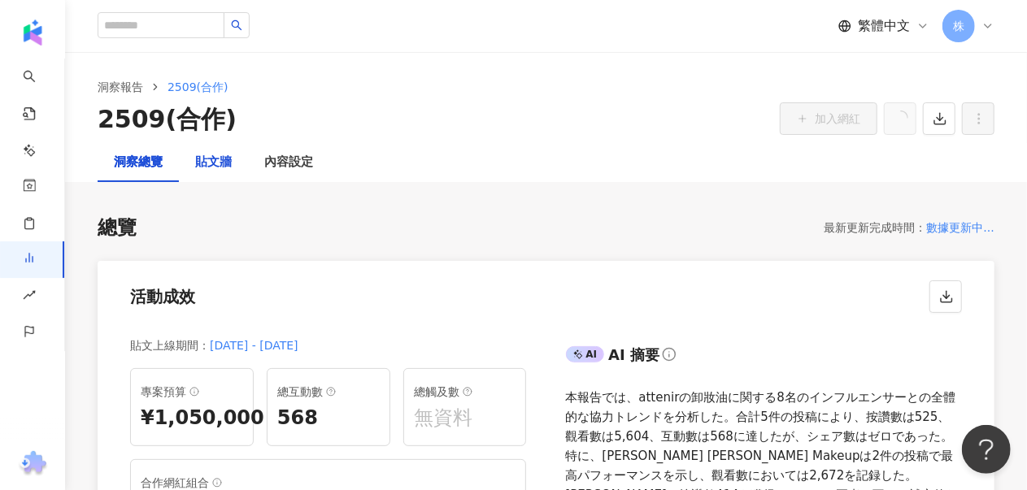
click at [211, 163] on div "貼文牆" at bounding box center [213, 163] width 37 height 20
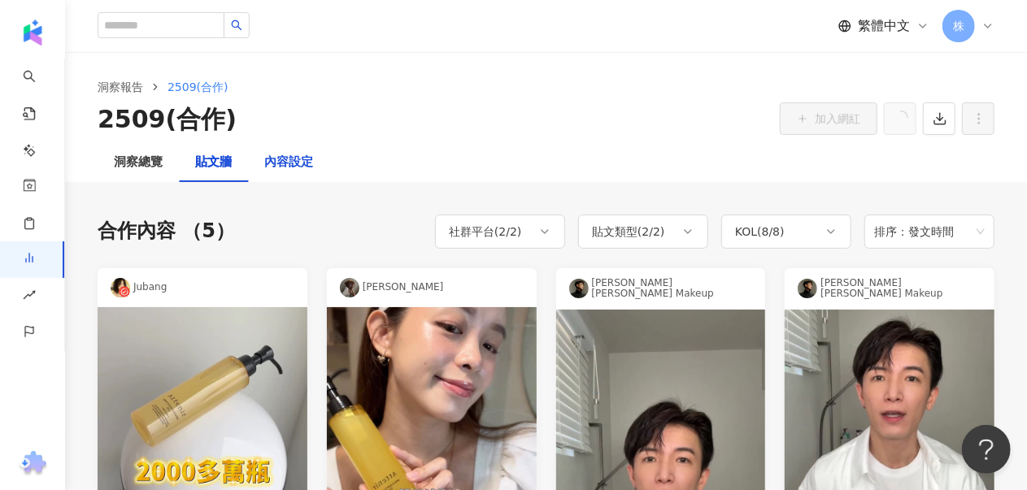
click at [286, 165] on div "內容設定" at bounding box center [288, 163] width 49 height 20
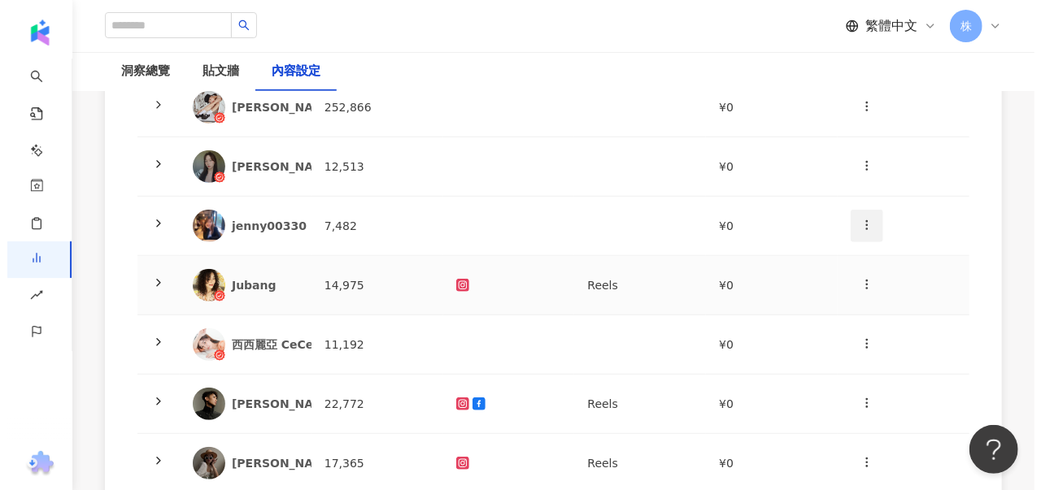
scroll to position [163, 0]
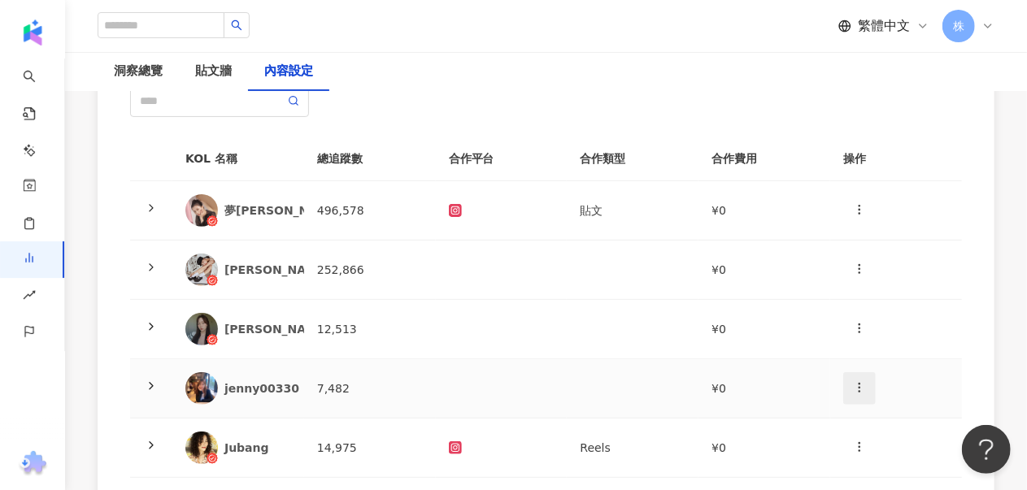
click at [858, 209] on icon "button" at bounding box center [859, 209] width 13 height 13
click at [884, 253] on div "新增內容" at bounding box center [887, 249] width 63 height 18
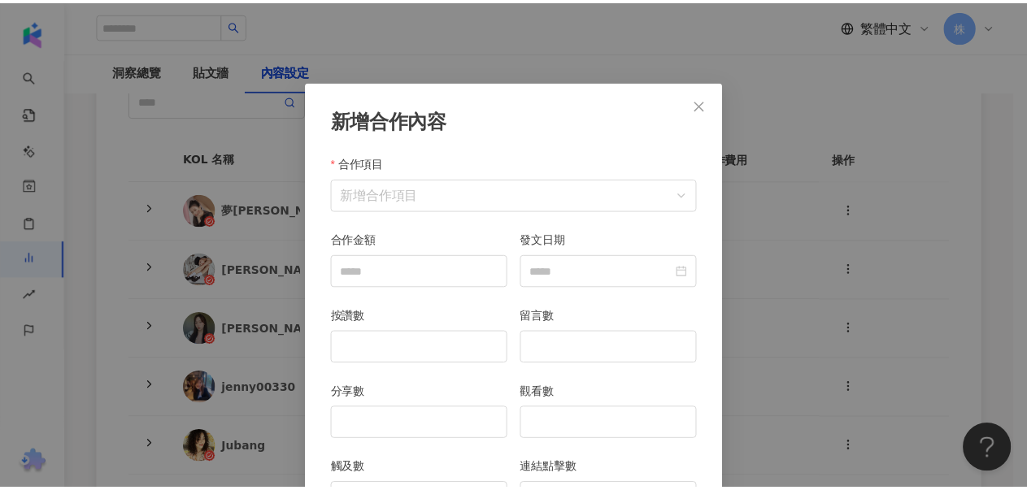
scroll to position [81, 0]
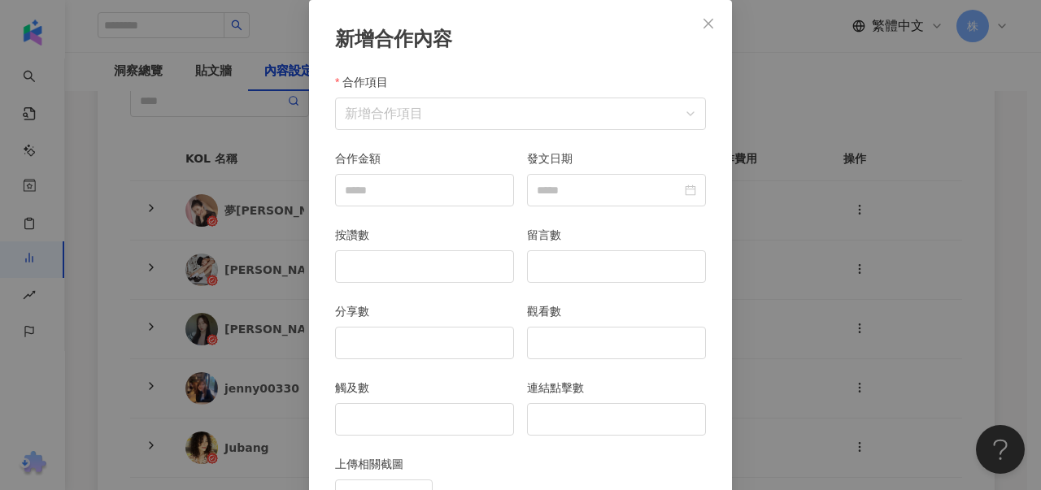
click at [701, 33] on button "Close" at bounding box center [708, 23] width 33 height 33
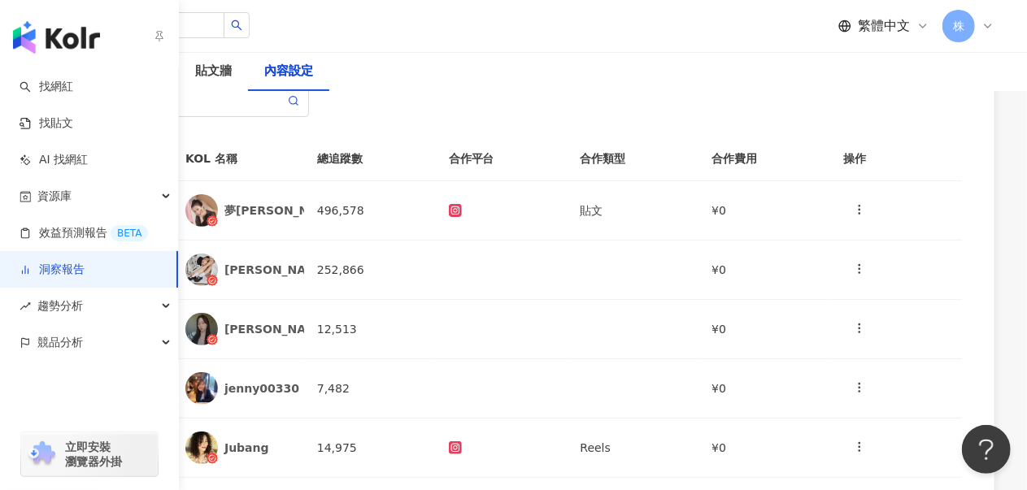
click at [93, 40] on img "button" at bounding box center [56, 37] width 87 height 33
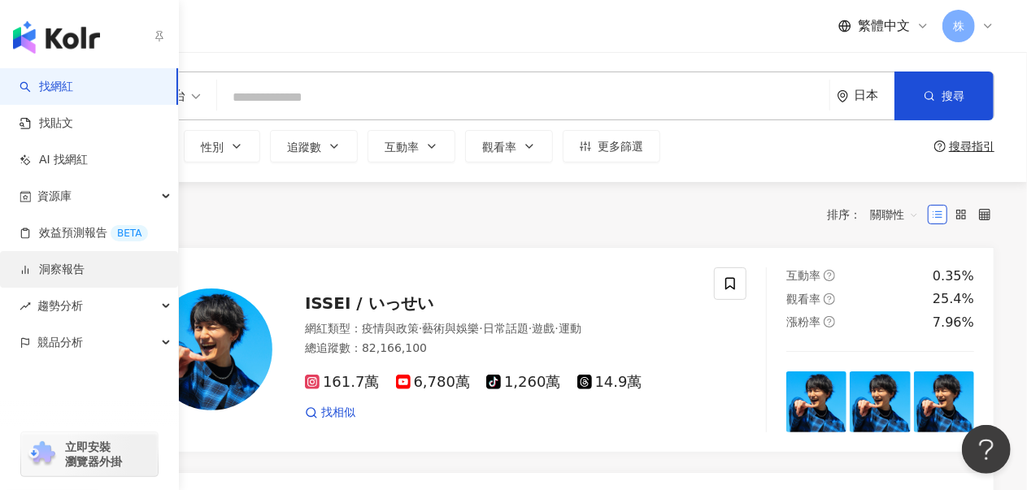
click at [85, 277] on link "洞察報告" at bounding box center [52, 270] width 65 height 16
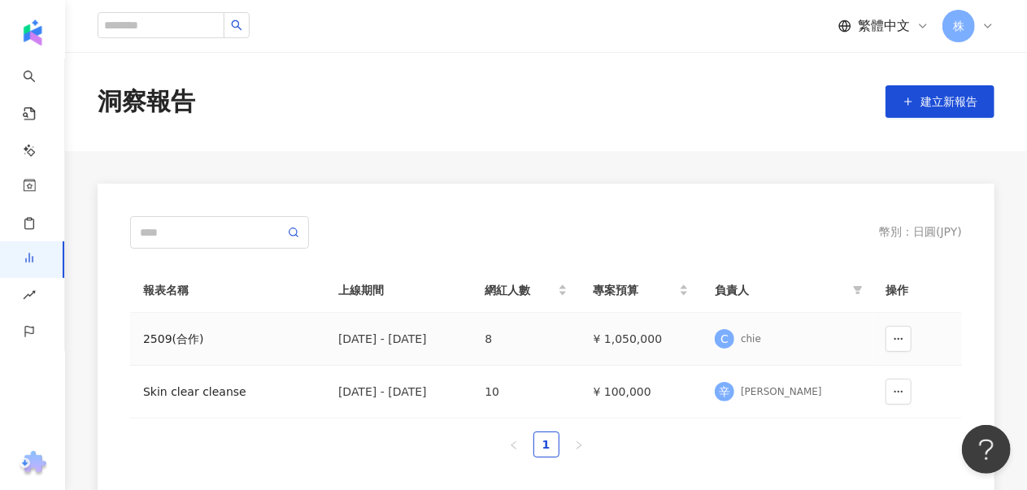
click at [897, 354] on td at bounding box center [917, 339] width 89 height 53
click at [898, 345] on span "button" at bounding box center [898, 339] width 11 height 13
click at [472, 328] on td "[DATE] - [DATE]" at bounding box center [398, 339] width 146 height 53
click at [403, 352] on td "[DATE] - [DATE]" at bounding box center [398, 339] width 146 height 53
click at [163, 326] on td "2509(合作)" at bounding box center [227, 339] width 195 height 53
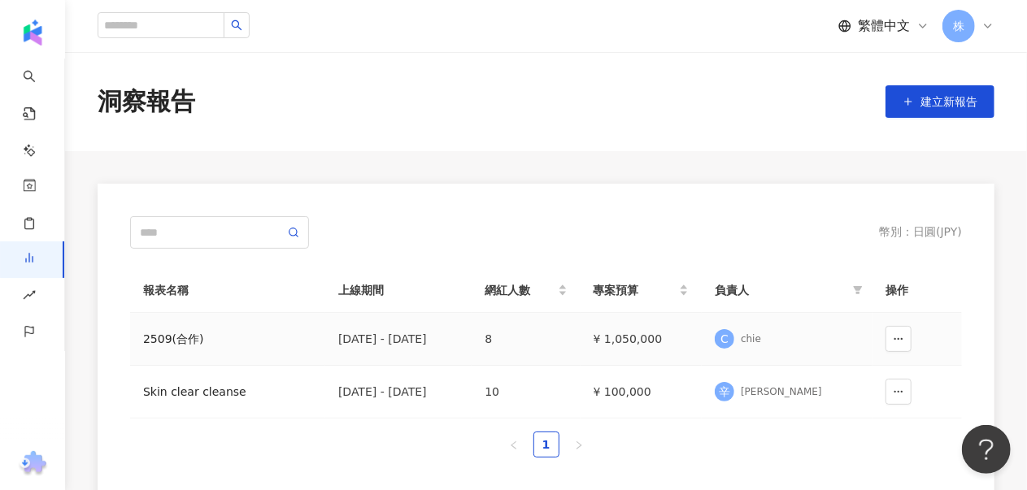
click at [159, 340] on div "2509(合作)" at bounding box center [227, 339] width 169 height 18
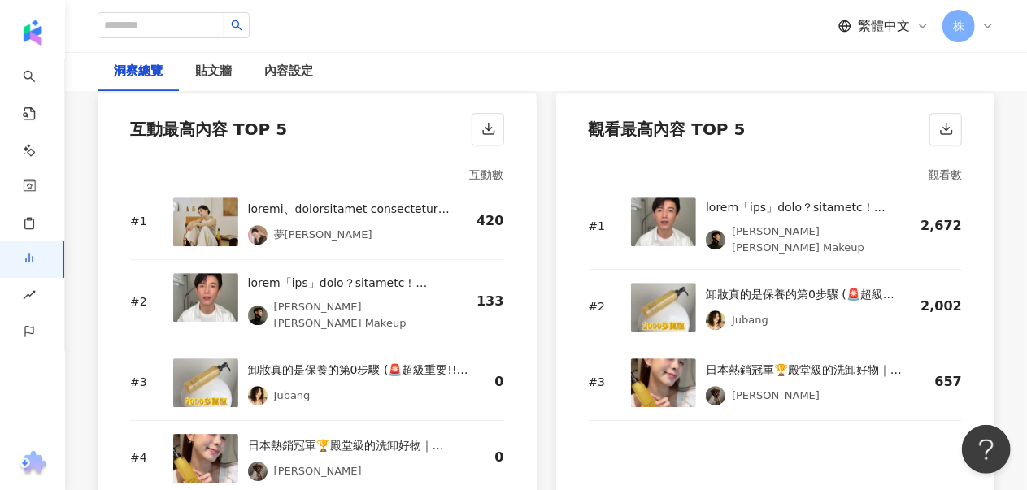
scroll to position [2359, 0]
